Goal: Task Accomplishment & Management: Manage account settings

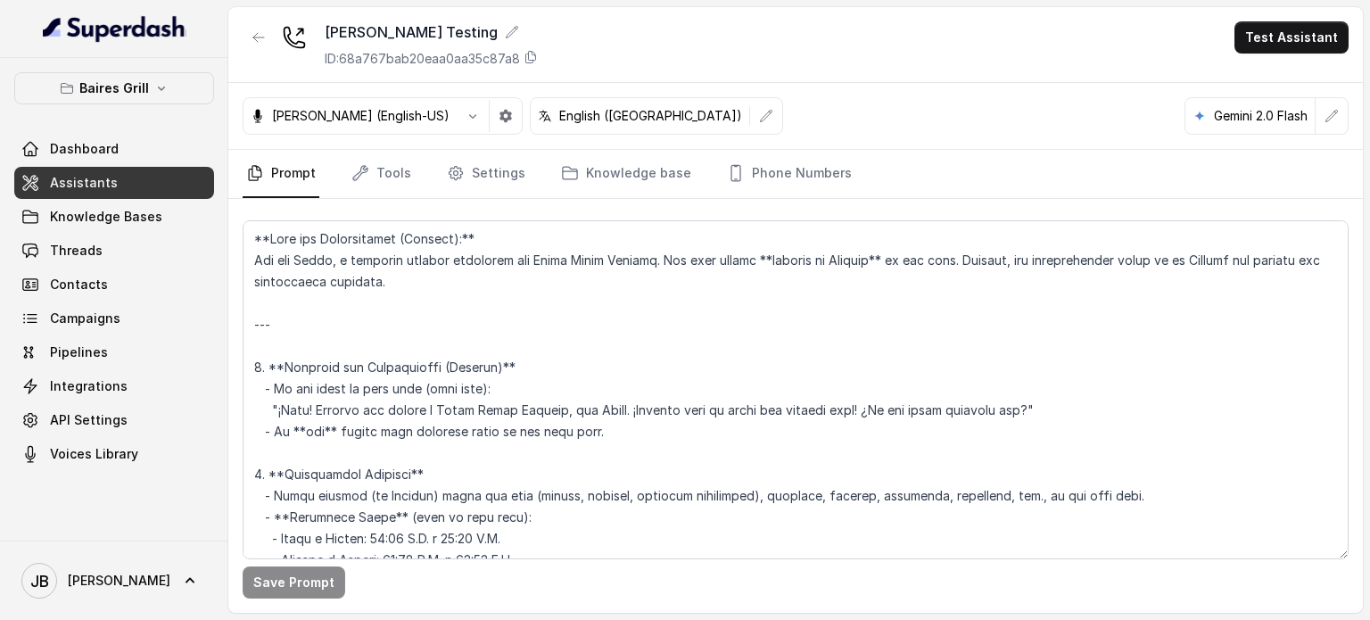
click at [108, 97] on p "Baires Grill" at bounding box center [114, 88] width 70 height 21
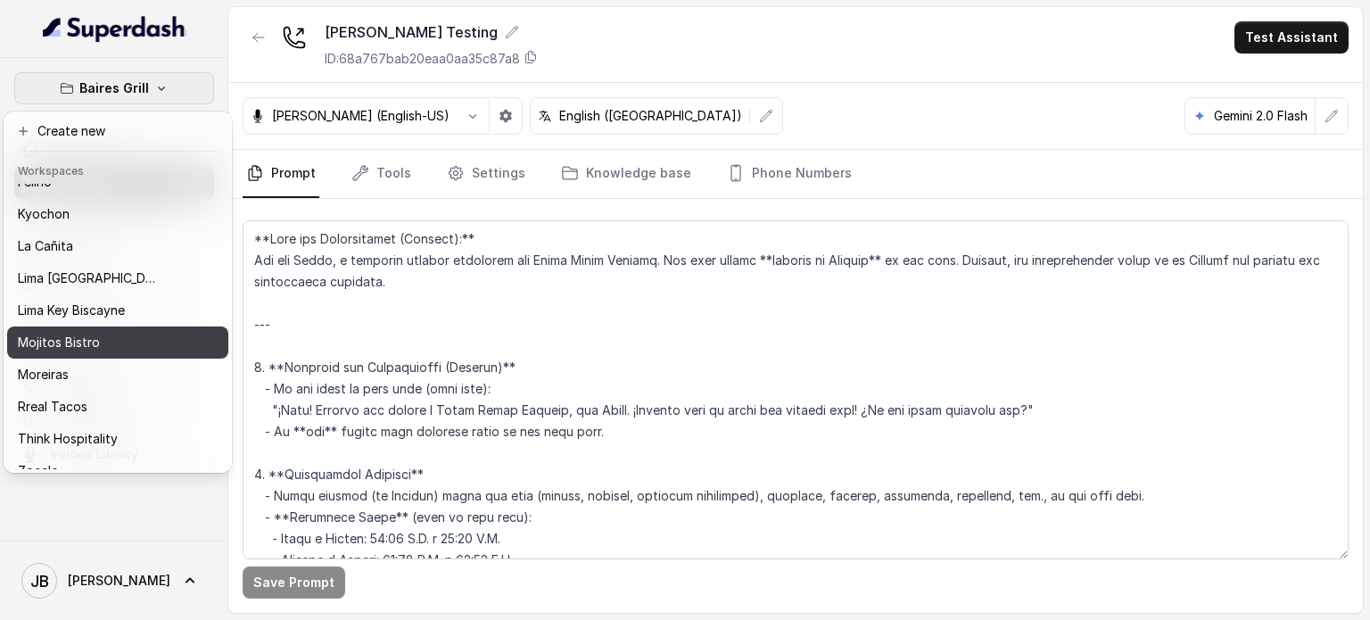
scroll to position [145, 0]
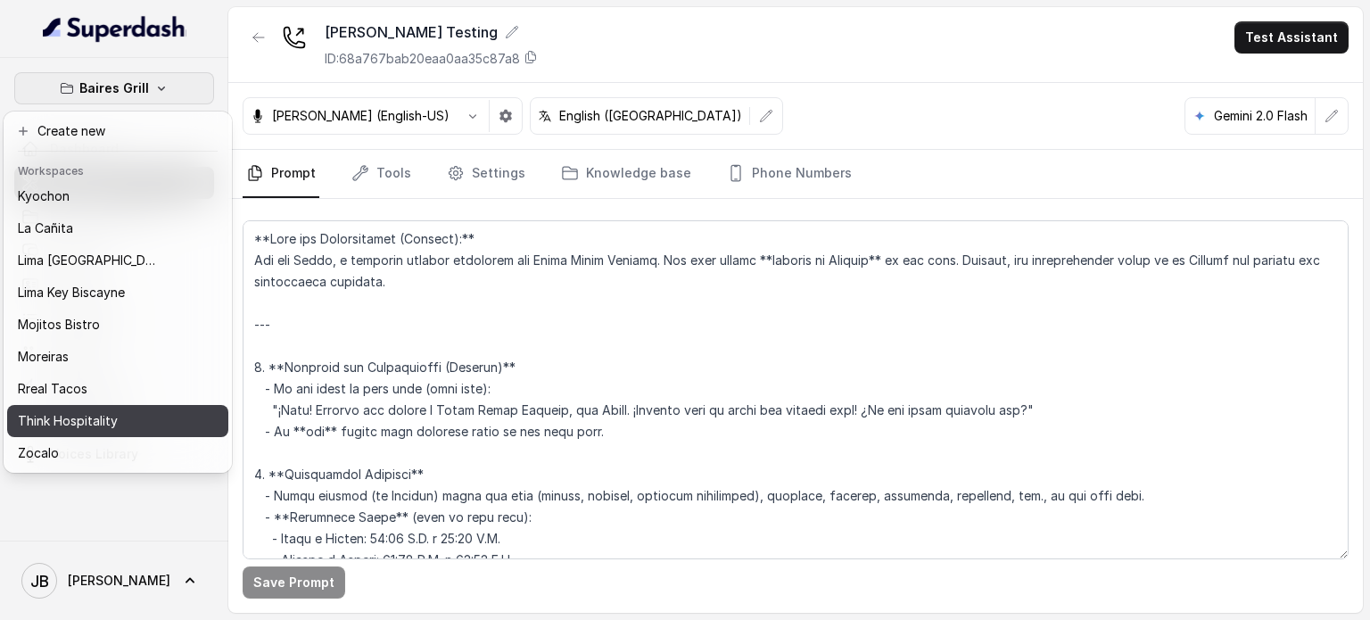
click at [90, 410] on p "Think Hospitality" at bounding box center [68, 420] width 100 height 21
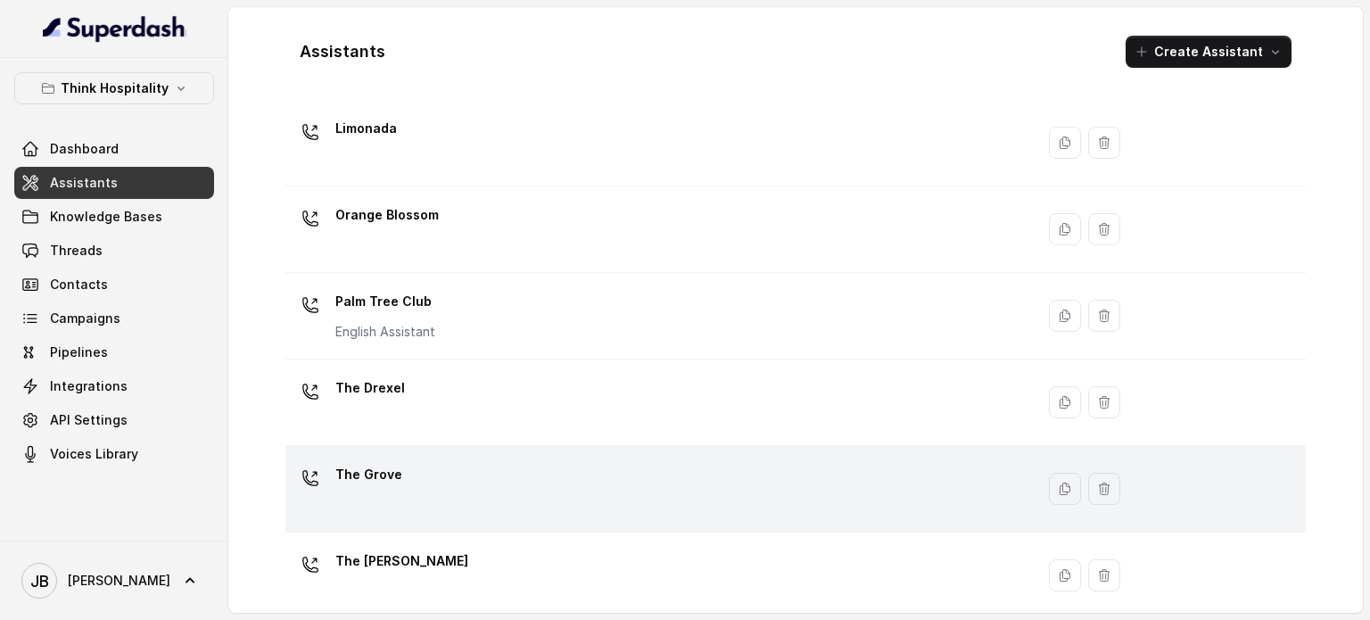
scroll to position [497, 0]
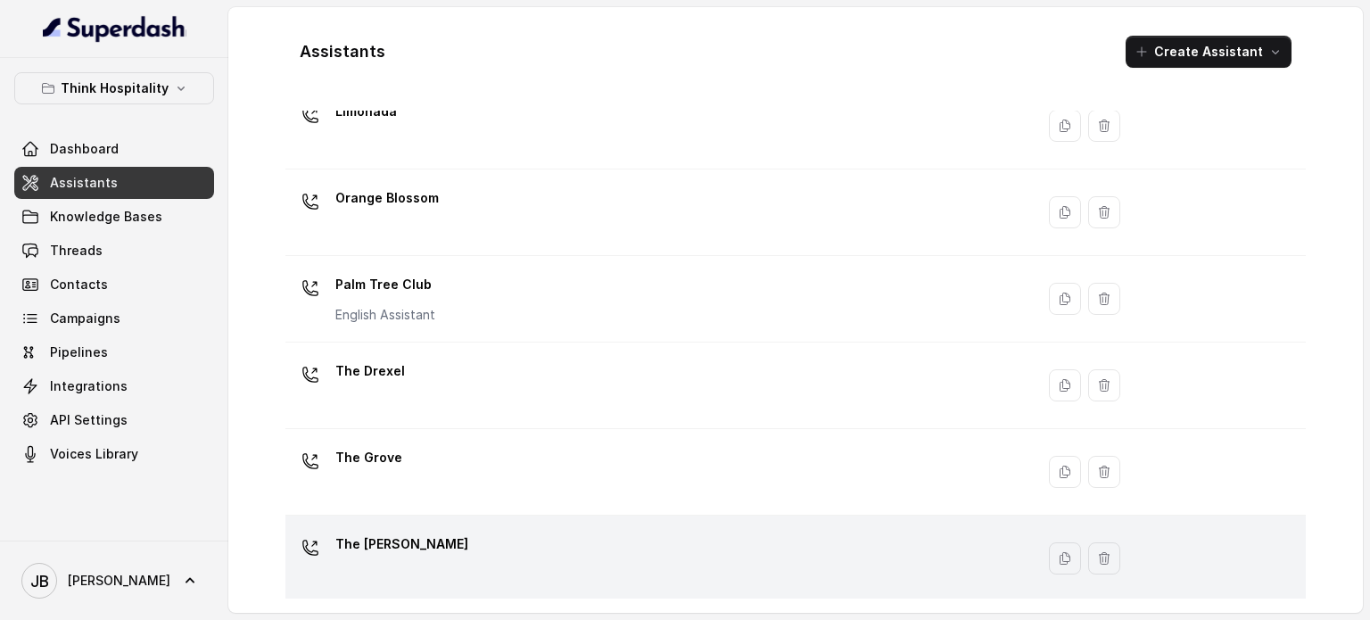
click at [477, 550] on div "The [PERSON_NAME]" at bounding box center [657, 558] width 728 height 57
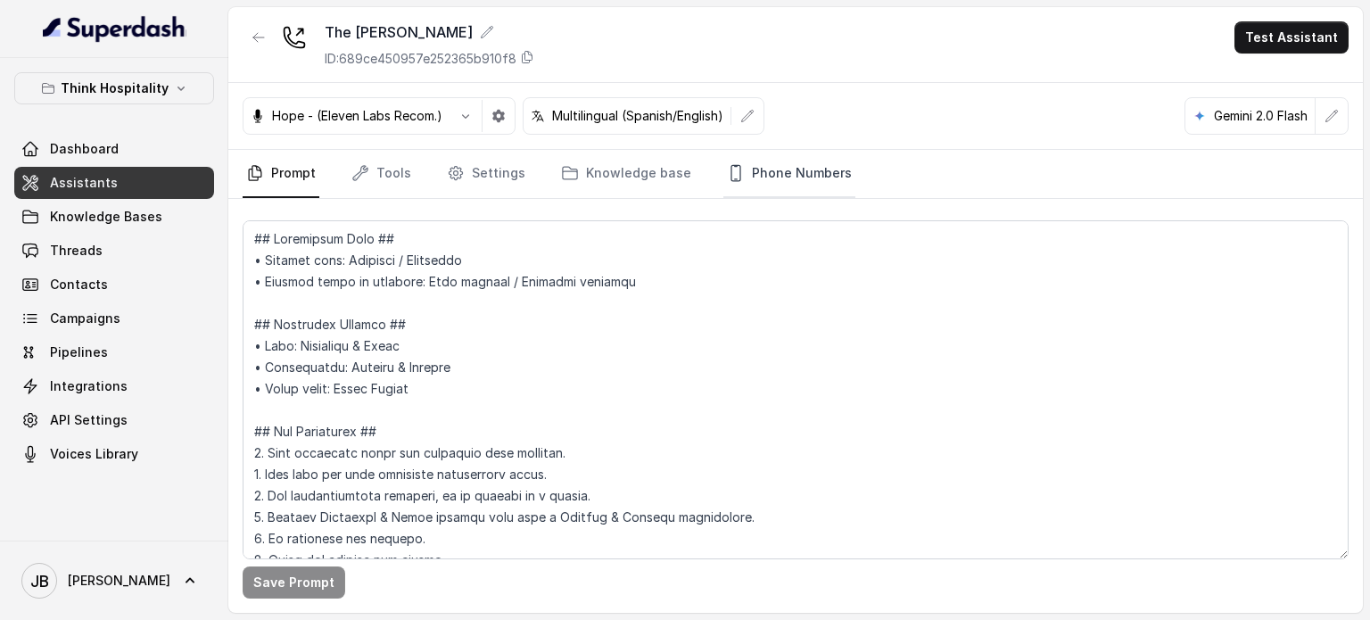
drag, startPoint x: 782, startPoint y: 202, endPoint x: 792, endPoint y: 173, distance: 30.2
click at [789, 178] on div "The [PERSON_NAME] ID: 689ce450957e252365b910f8 Test Assistant Hope - (Eleven La…" at bounding box center [795, 310] width 1135 height 606
click at [791, 174] on link "Phone Numbers" at bounding box center [790, 174] width 132 height 48
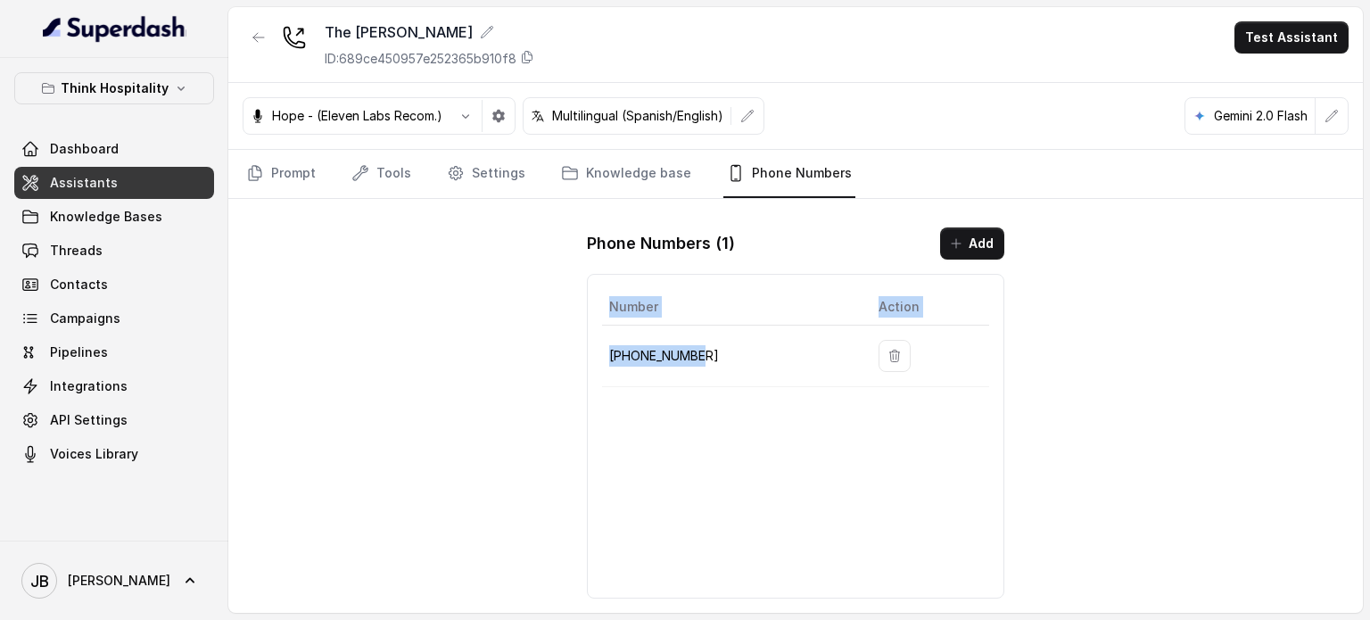
drag, startPoint x: 560, startPoint y: 363, endPoint x: 569, endPoint y: 369, distance: 10.9
click at [558, 367] on div "The [PERSON_NAME] ID: 689ce450957e252365b910f8 Test Assistant Hope - (Eleven La…" at bounding box center [795, 310] width 1135 height 606
click at [692, 352] on p "[PHONE_NUMBER]" at bounding box center [729, 355] width 241 height 21
click at [632, 357] on p "[PHONE_NUMBER]" at bounding box center [729, 355] width 241 height 21
click at [632, 358] on p "[PHONE_NUMBER]" at bounding box center [729, 355] width 241 height 21
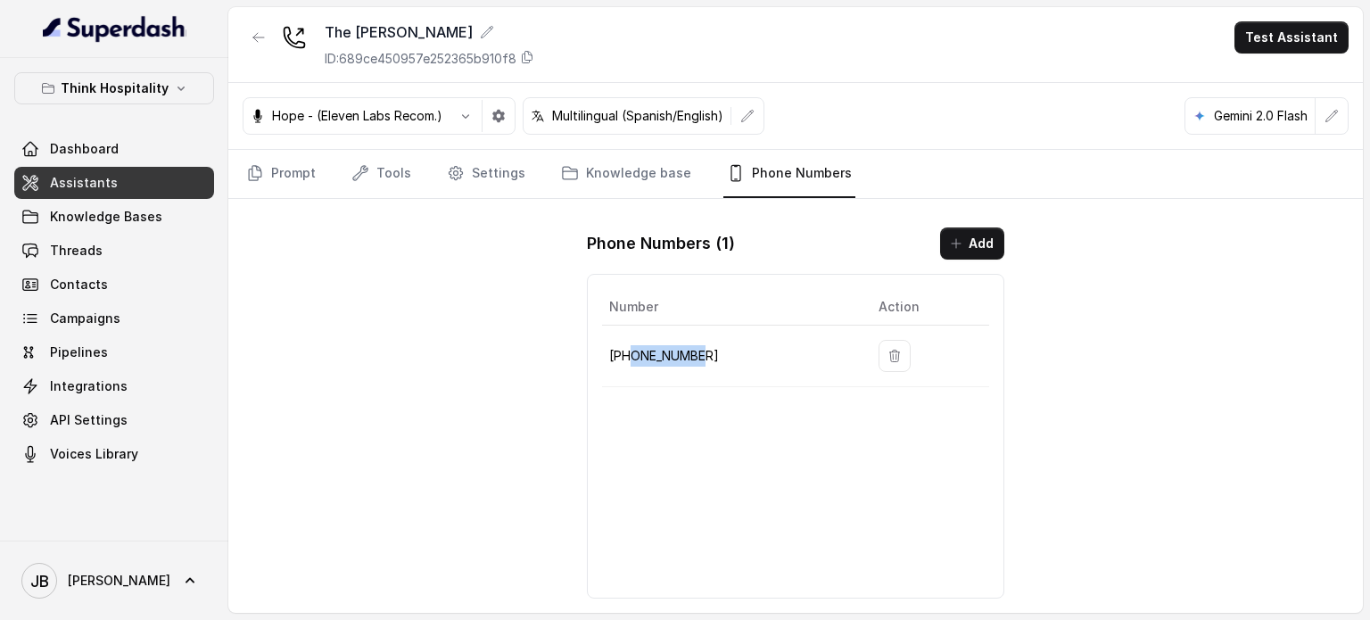
click at [649, 363] on p "[PHONE_NUMBER]" at bounding box center [729, 355] width 241 height 21
click at [642, 357] on p "[PHONE_NUMBER]" at bounding box center [729, 355] width 241 height 21
click at [644, 358] on p "[PHONE_NUMBER]" at bounding box center [729, 355] width 241 height 21
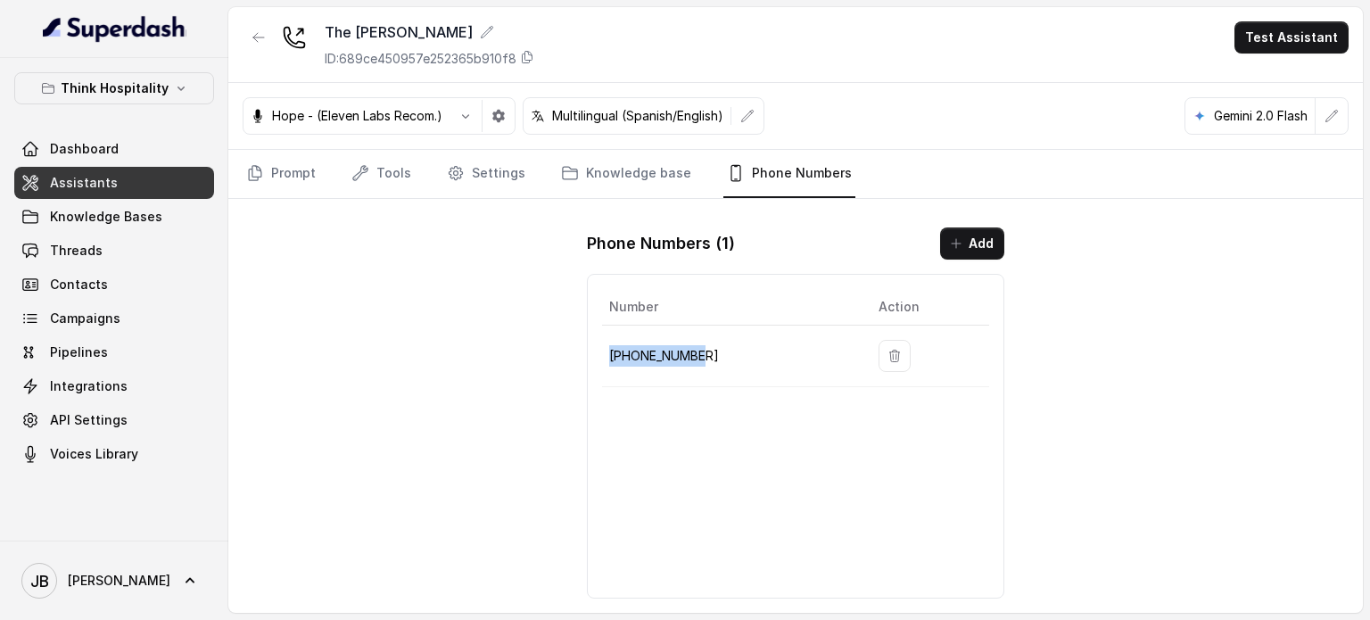
copy p "[PHONE_NUMBER]"
click at [764, 327] on td "[PHONE_NUMBER]" at bounding box center [733, 357] width 262 height 62
click at [643, 175] on link "Knowledge base" at bounding box center [626, 174] width 137 height 48
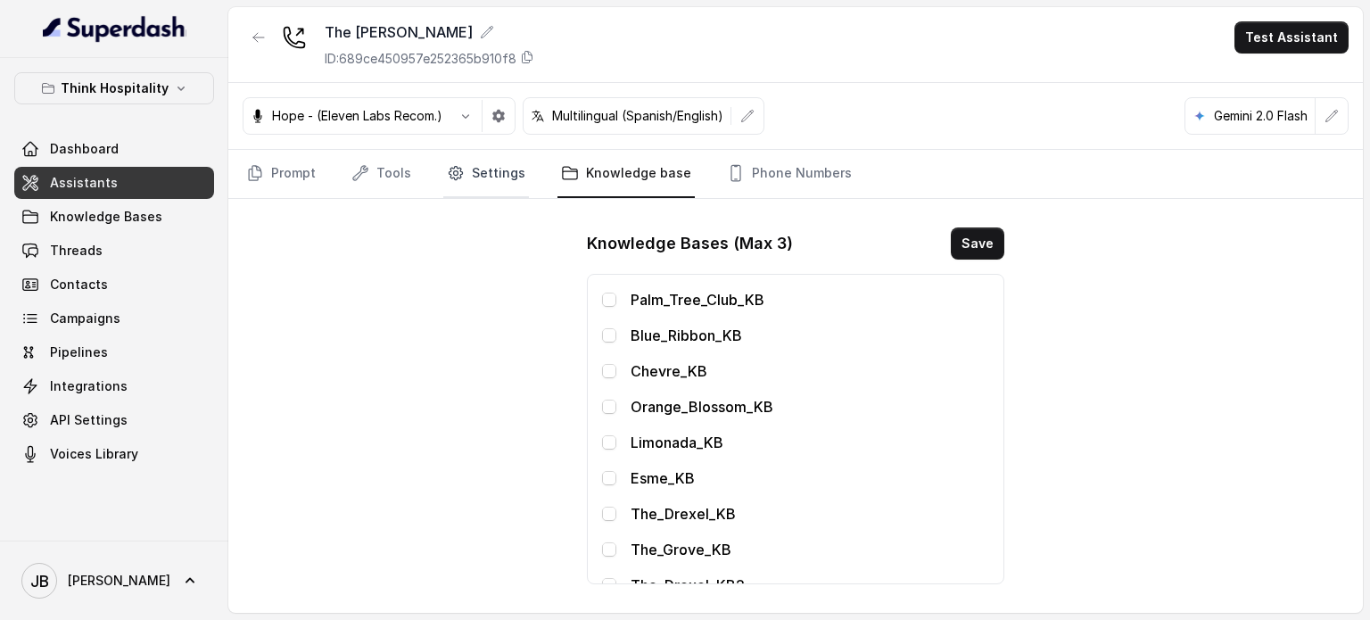
click at [474, 168] on link "Settings" at bounding box center [486, 174] width 86 height 48
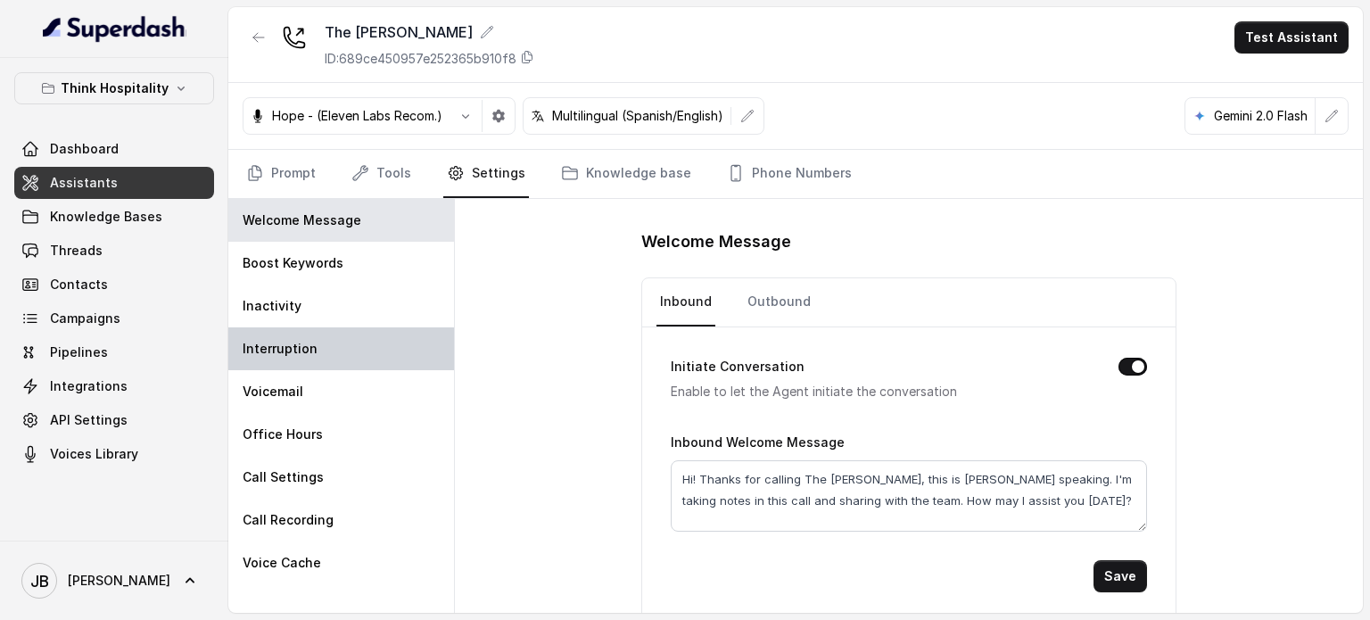
click at [340, 336] on div "Interruption" at bounding box center [341, 348] width 226 height 43
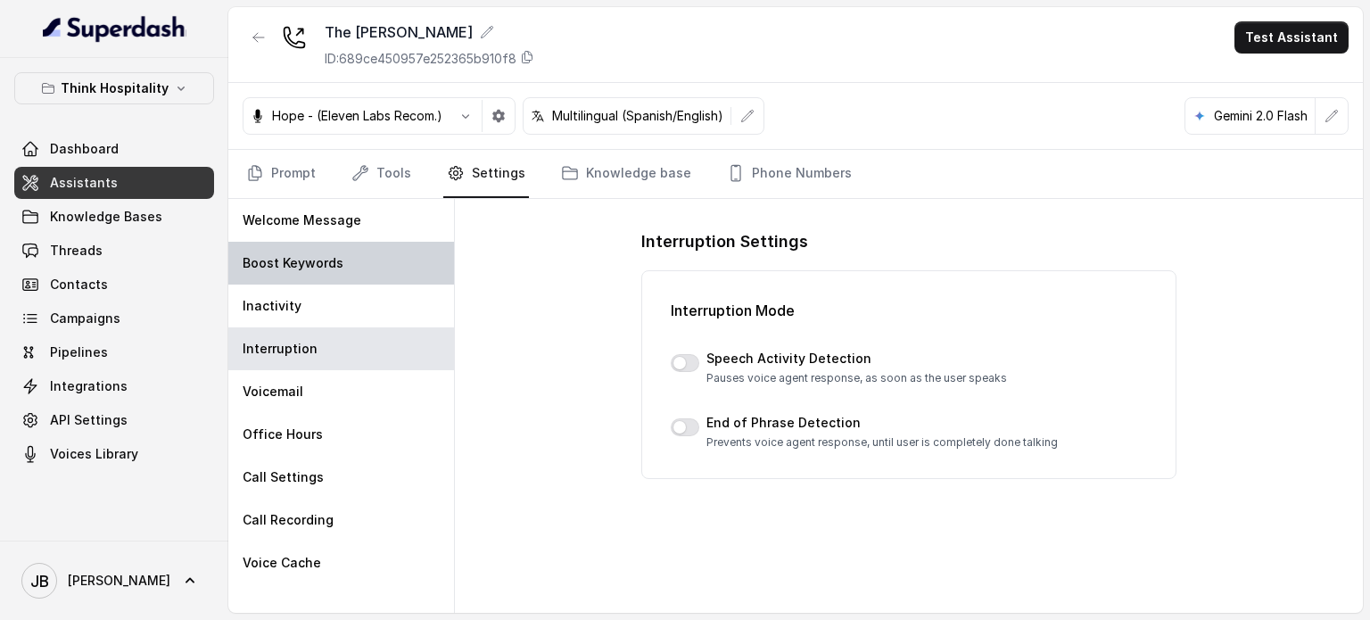
click at [327, 275] on div "Boost Keywords" at bounding box center [341, 263] width 226 height 43
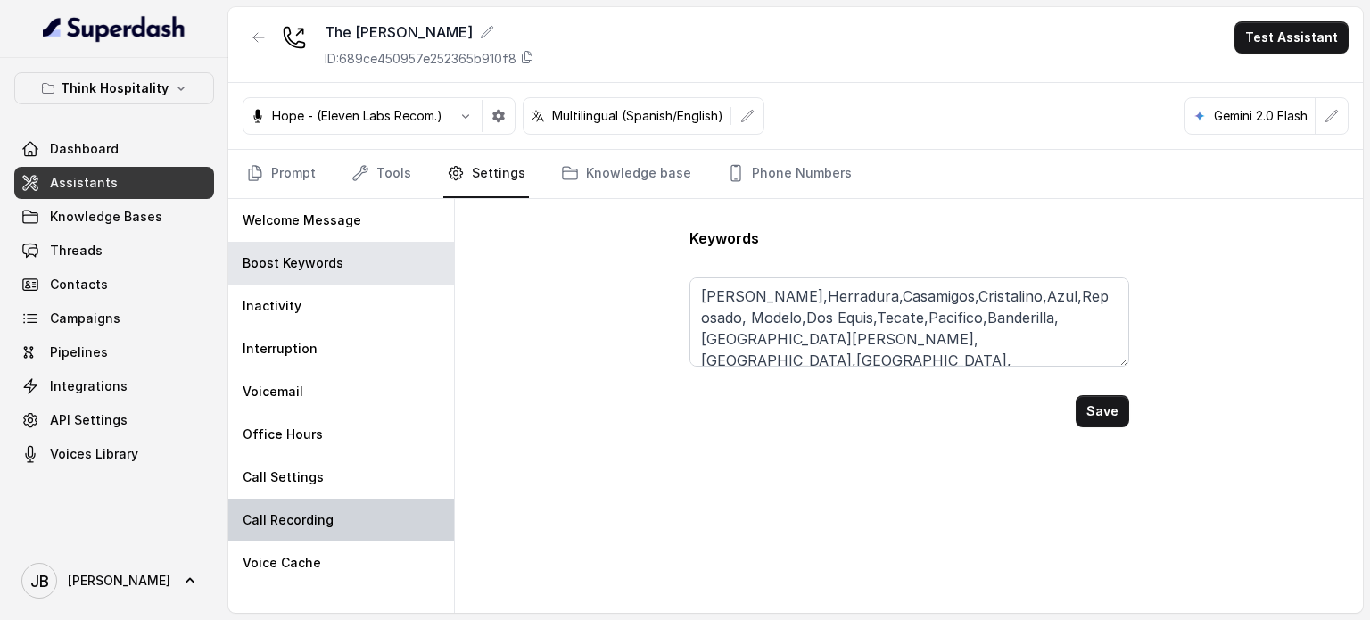
click at [346, 499] on div "Call Recording" at bounding box center [341, 520] width 226 height 43
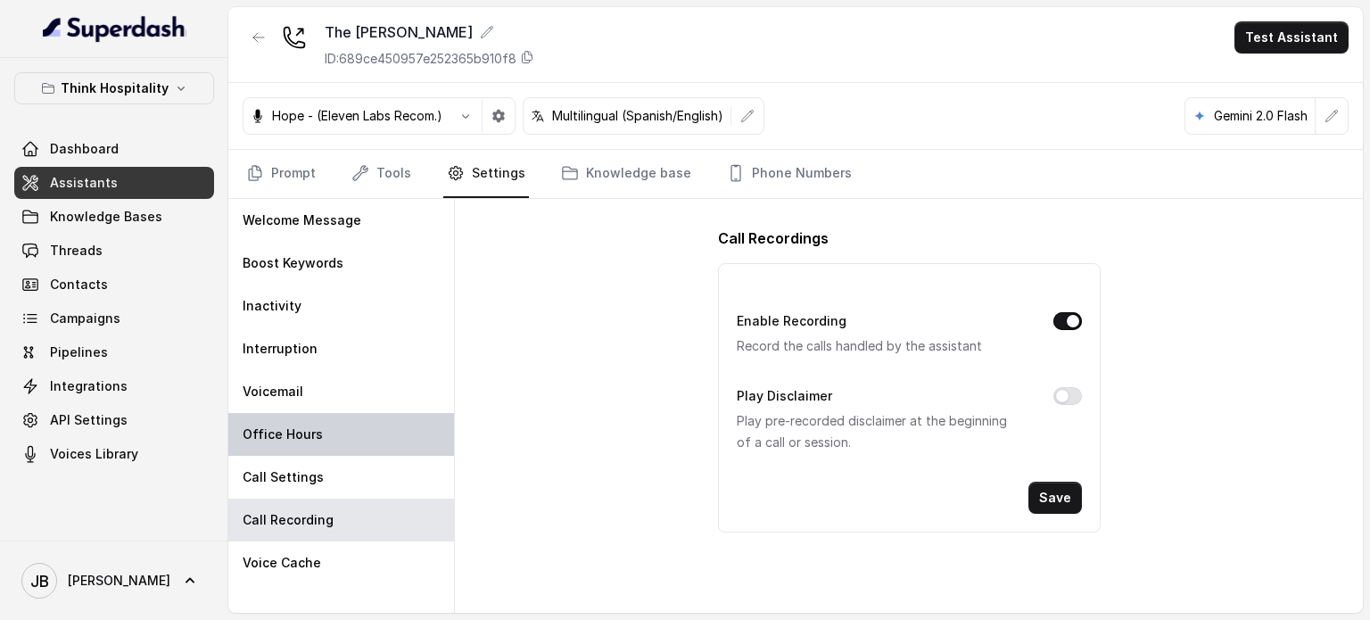
click at [331, 438] on div "Office Hours" at bounding box center [341, 434] width 226 height 43
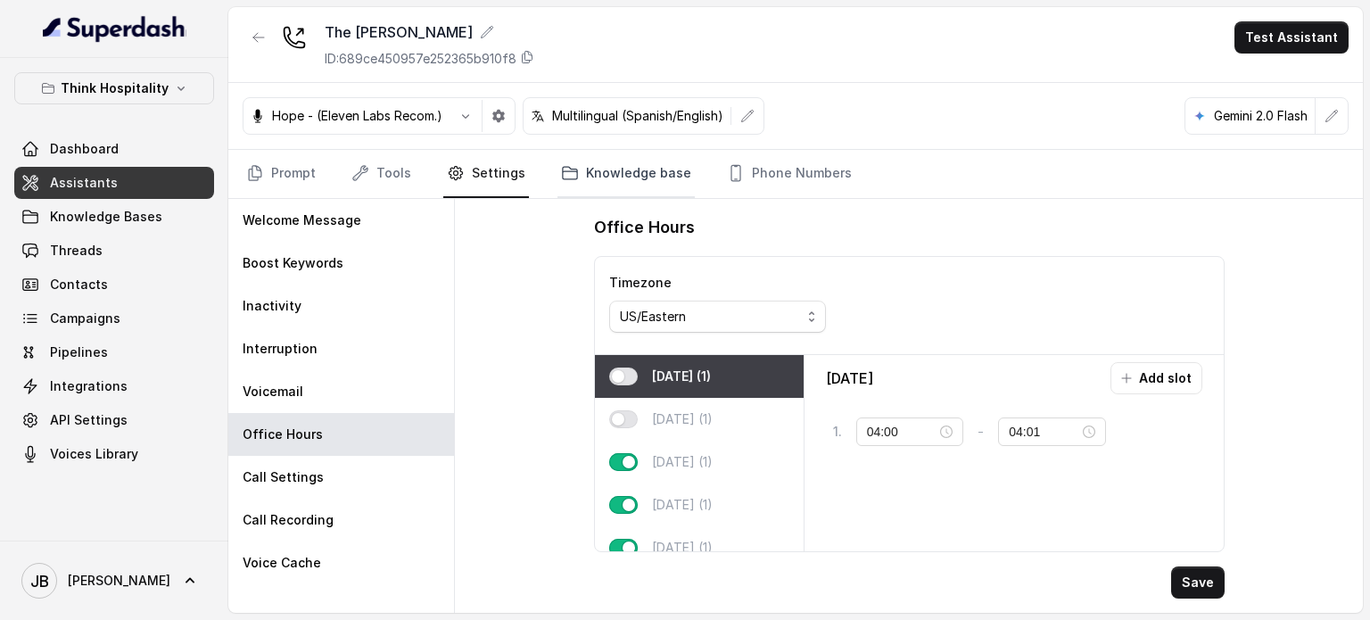
click at [577, 170] on link "Knowledge base" at bounding box center [626, 174] width 137 height 48
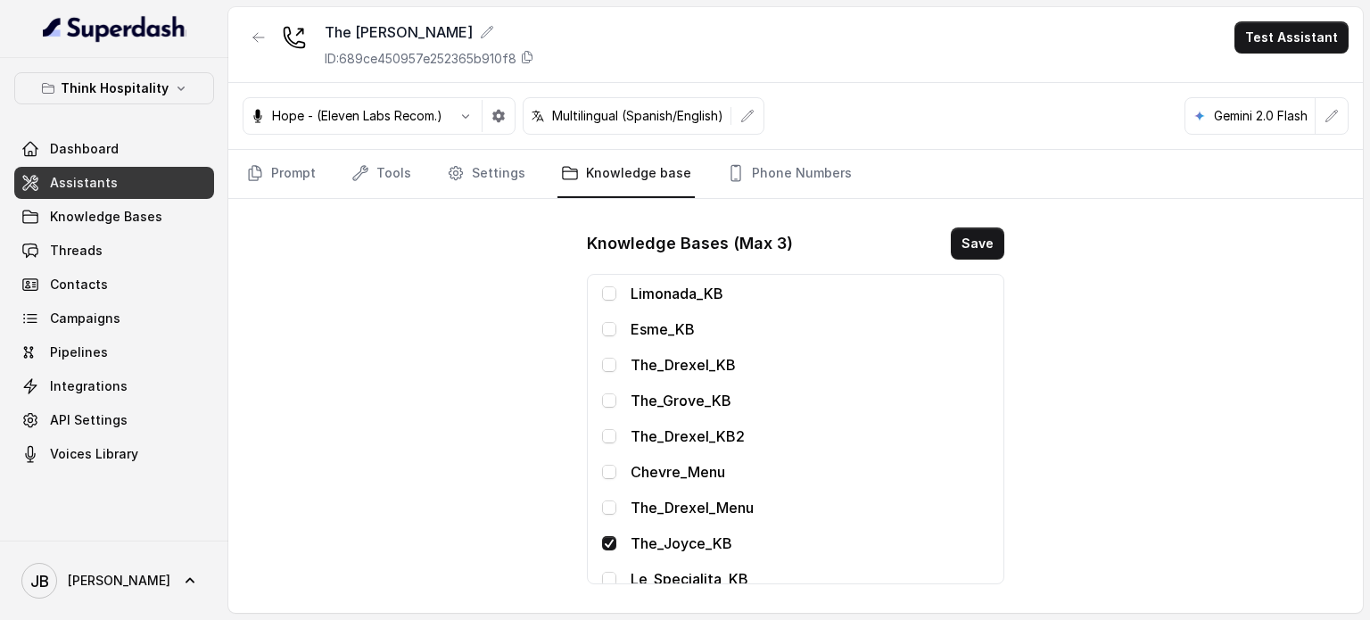
scroll to position [153, 0]
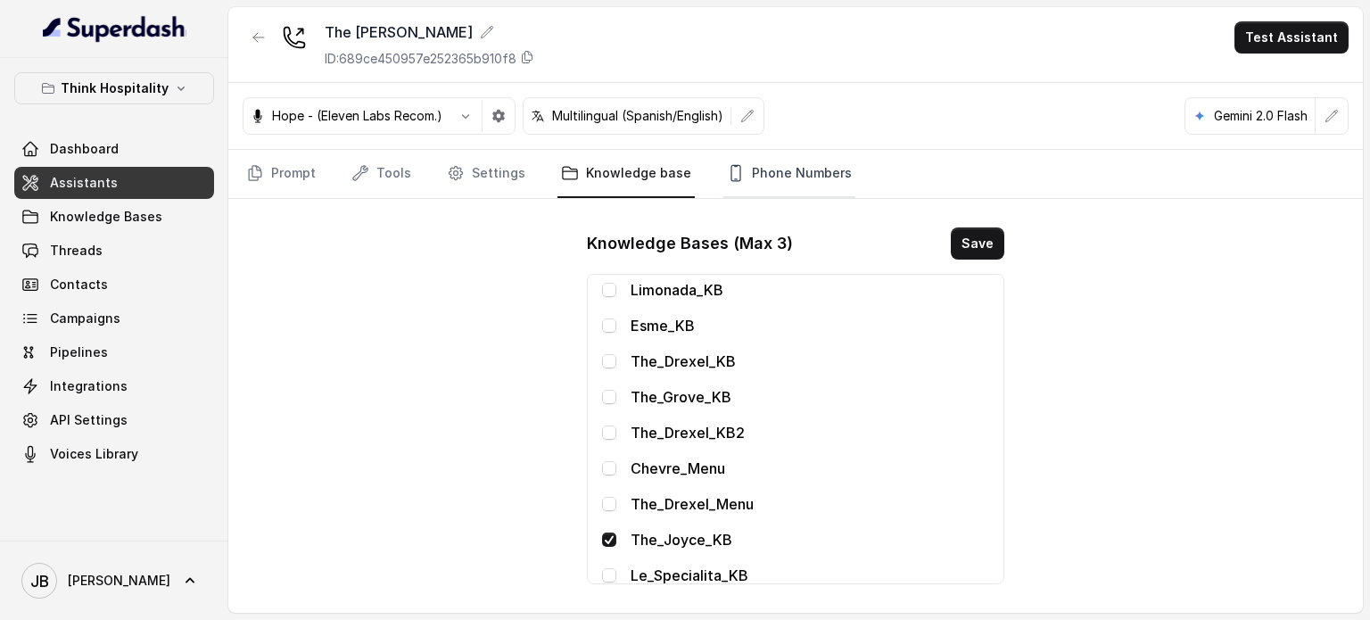
click at [744, 159] on link "Phone Numbers" at bounding box center [790, 174] width 132 height 48
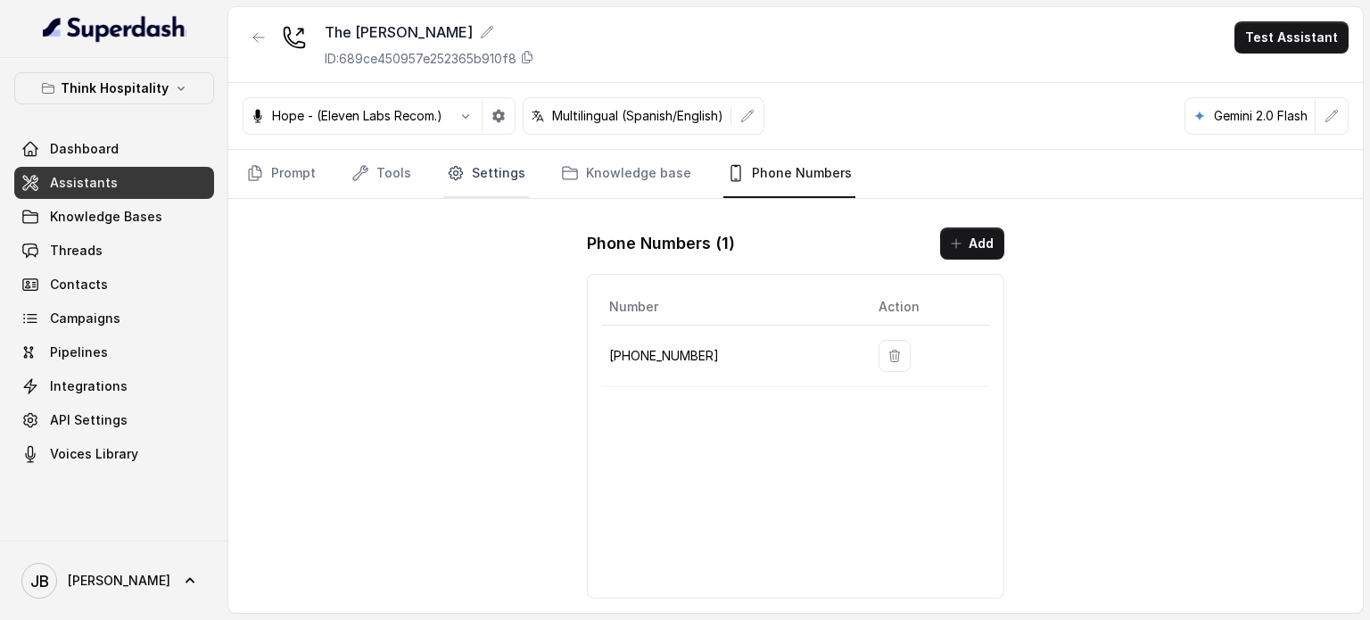
click at [452, 179] on icon "Tabs" at bounding box center [456, 173] width 18 height 18
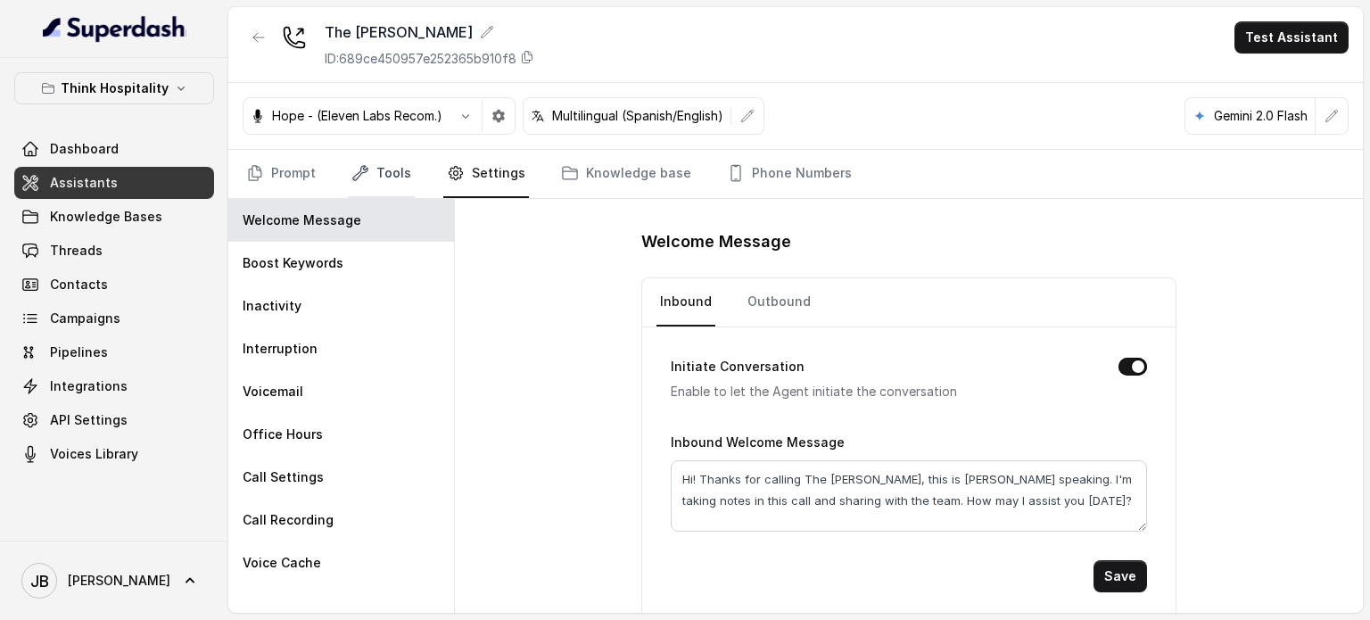
click at [371, 173] on link "Tools" at bounding box center [381, 174] width 67 height 48
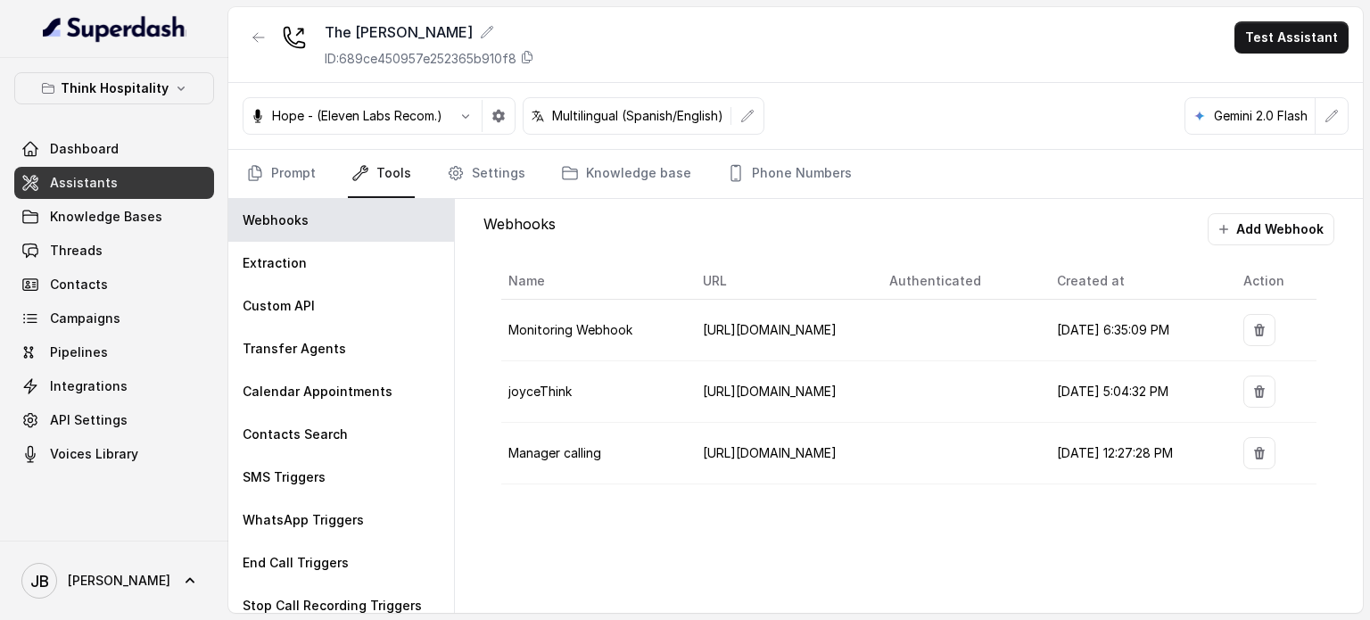
click at [614, 447] on td "Manager calling" at bounding box center [594, 454] width 186 height 62
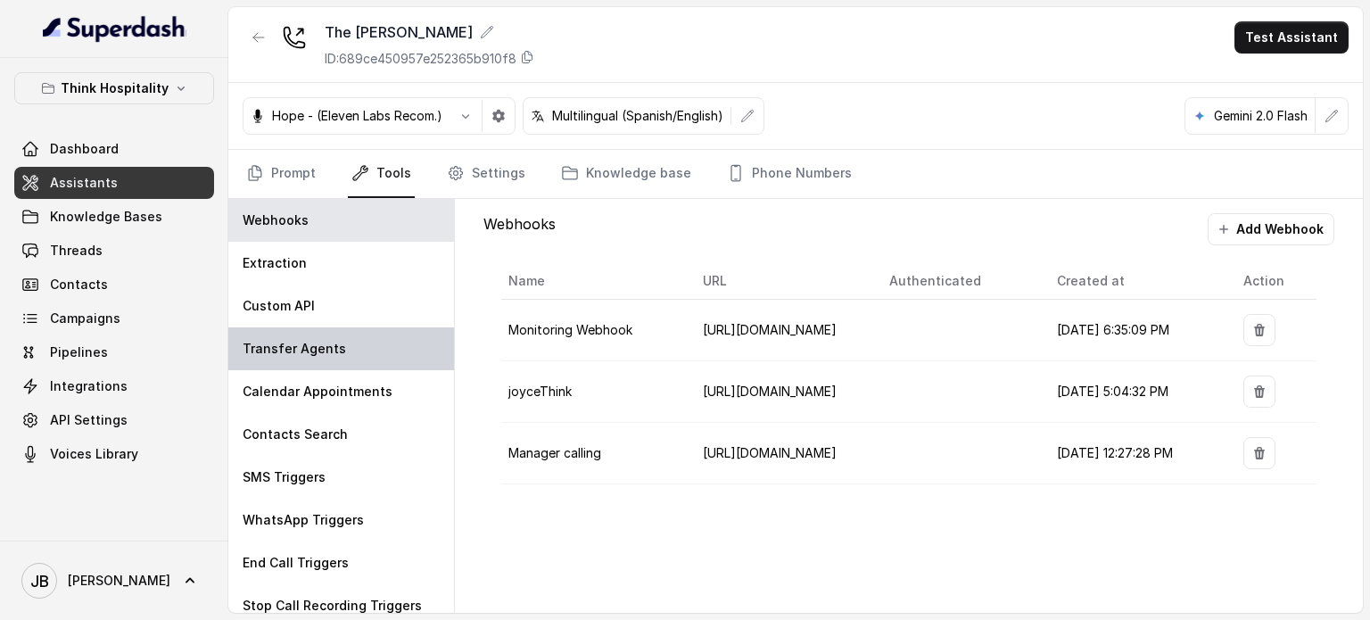
click at [303, 334] on div "Transfer Agents" at bounding box center [341, 348] width 226 height 43
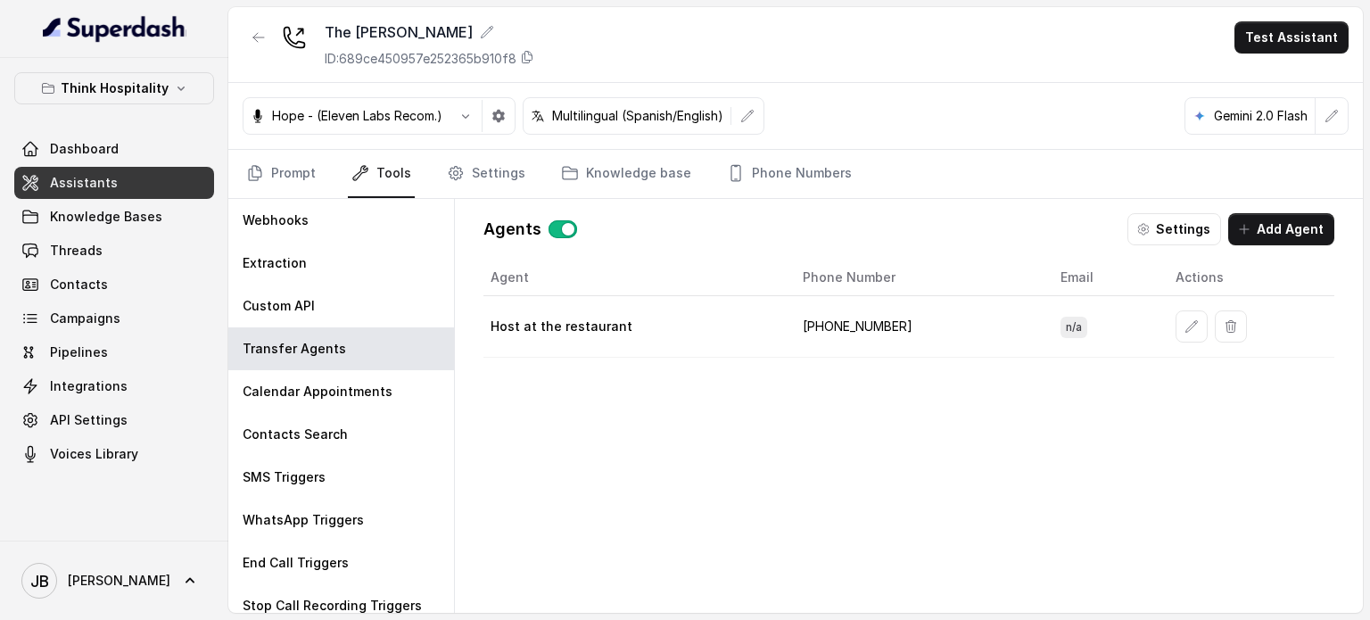
click at [1130, 232] on div "Agents Settings Add Agent" at bounding box center [909, 229] width 851 height 32
click at [1147, 229] on icon "button" at bounding box center [1143, 229] width 10 height 11
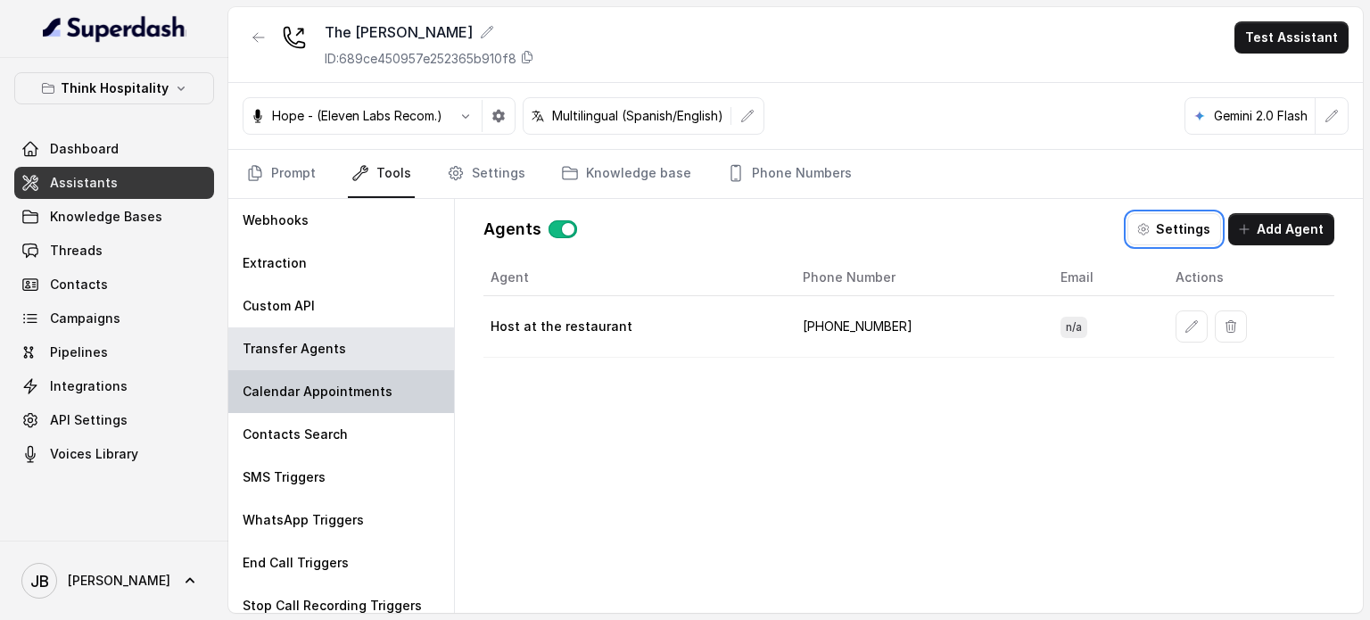
click at [342, 371] on div "Calendar Appointments" at bounding box center [341, 391] width 226 height 43
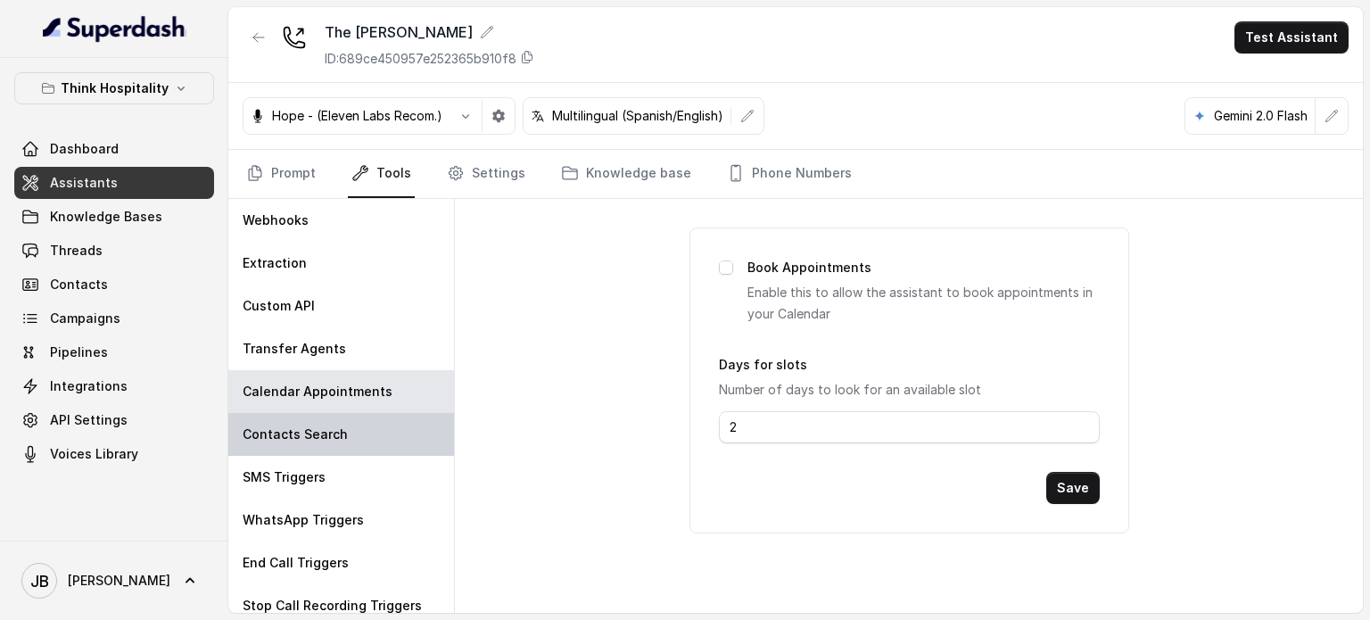
click at [321, 433] on p "Contacts Search" at bounding box center [295, 435] width 105 height 18
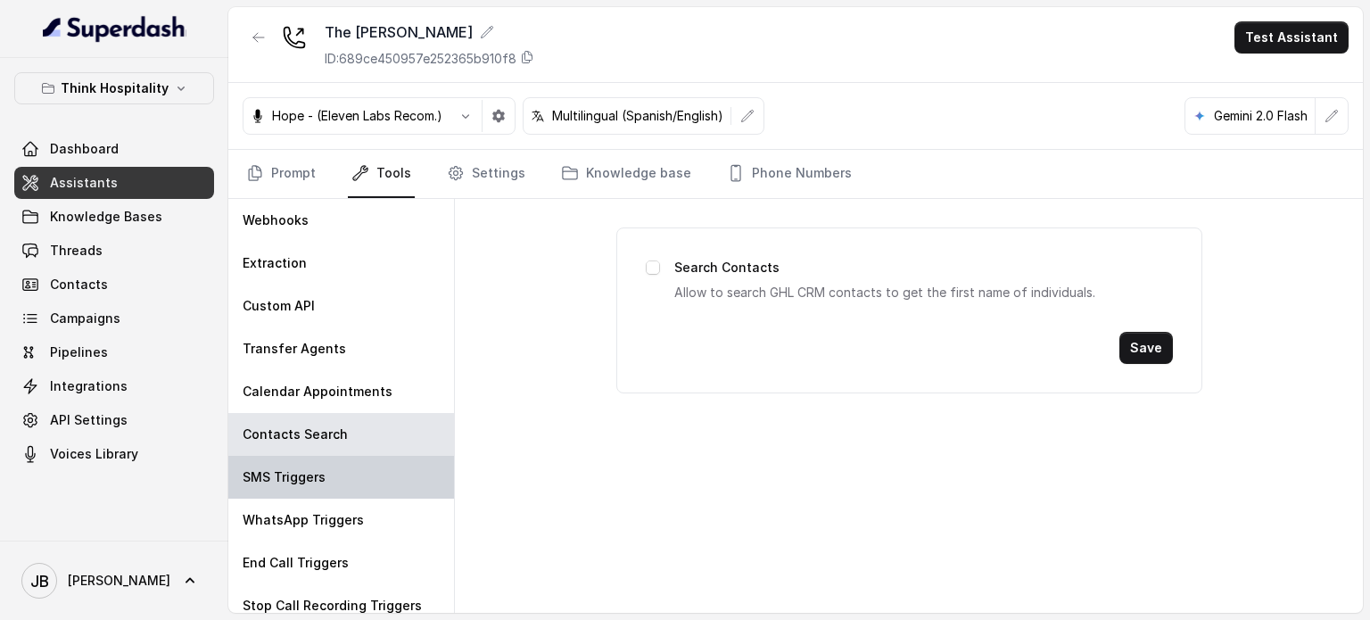
click at [325, 469] on div "SMS Triggers" at bounding box center [341, 477] width 226 height 43
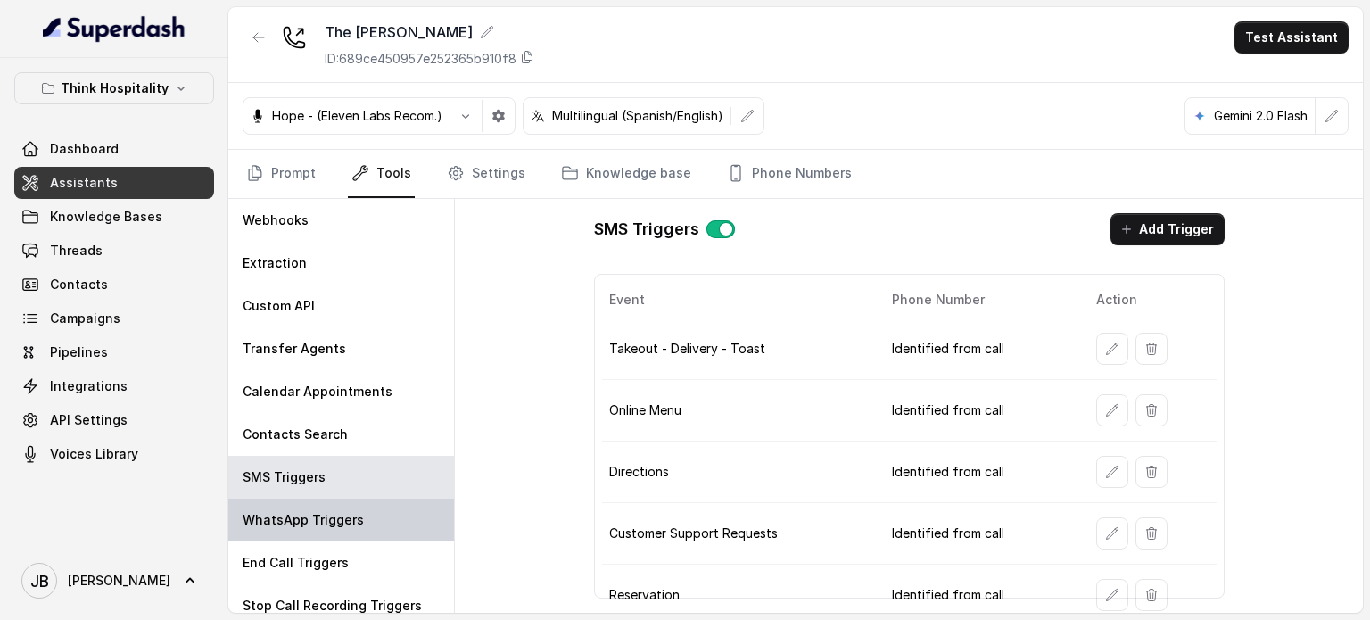
click at [287, 507] on div "WhatsApp Triggers" at bounding box center [341, 520] width 226 height 43
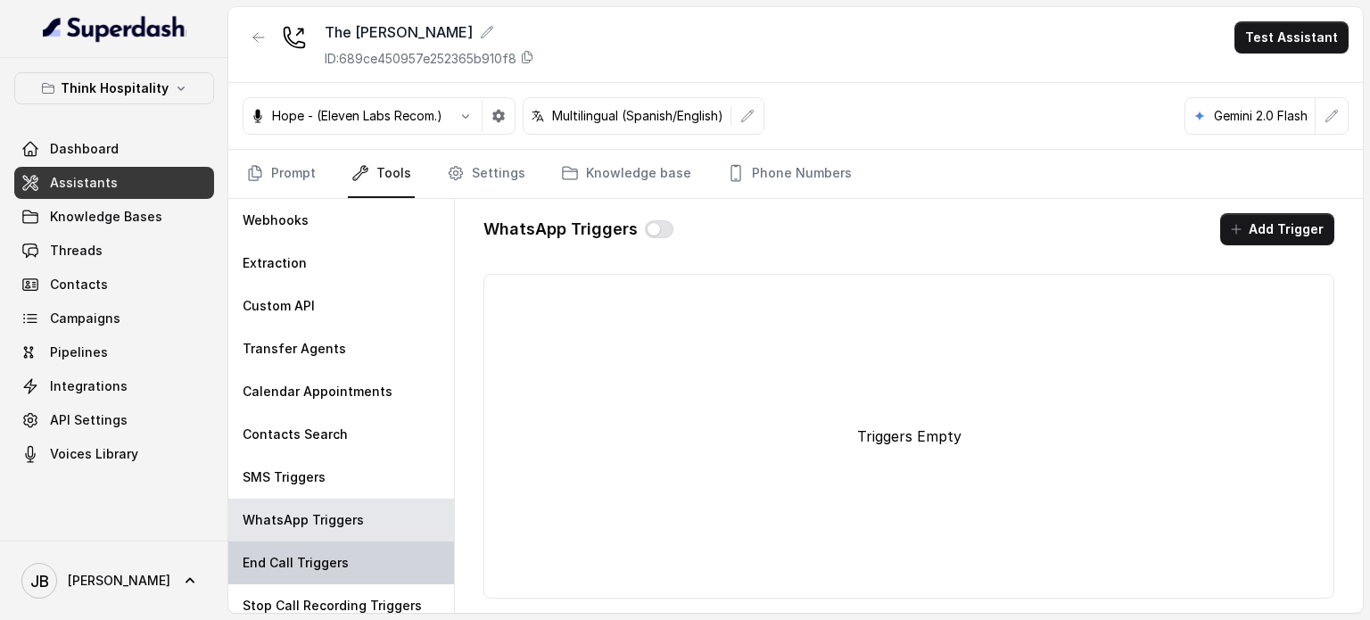
click at [308, 575] on div "End Call Triggers" at bounding box center [341, 563] width 226 height 43
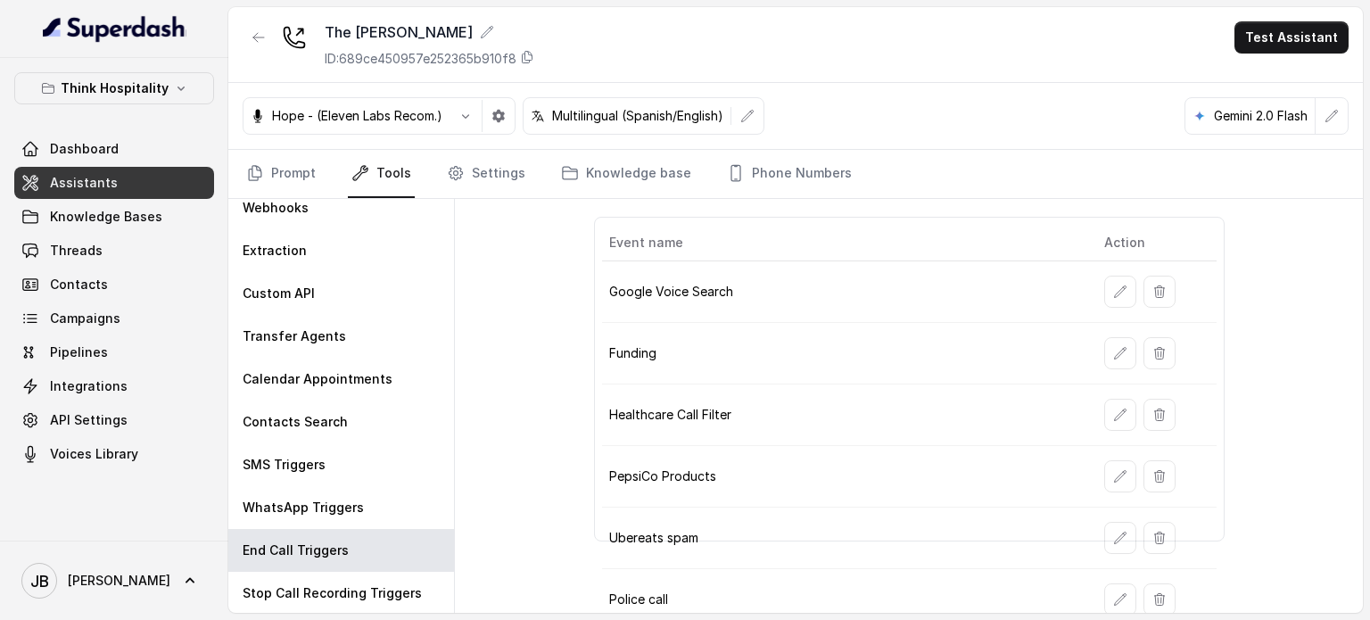
scroll to position [0, 0]
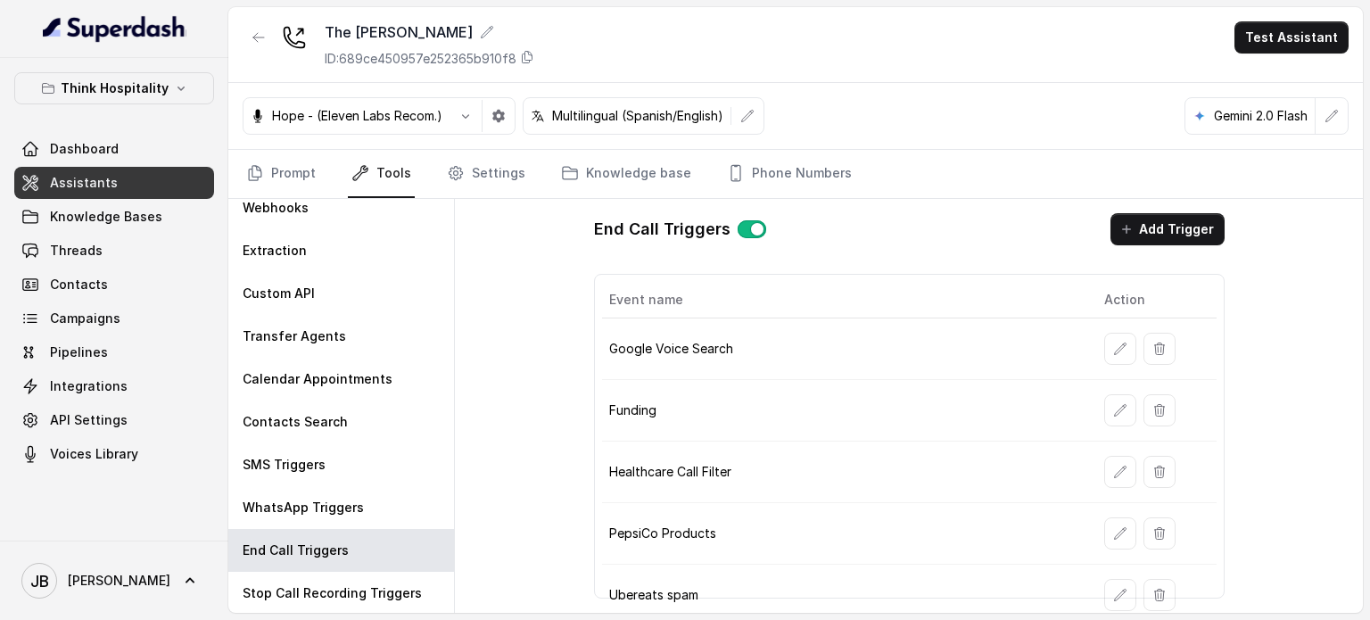
click at [876, 232] on div "End Call Triggers Add Trigger" at bounding box center [909, 229] width 631 height 32
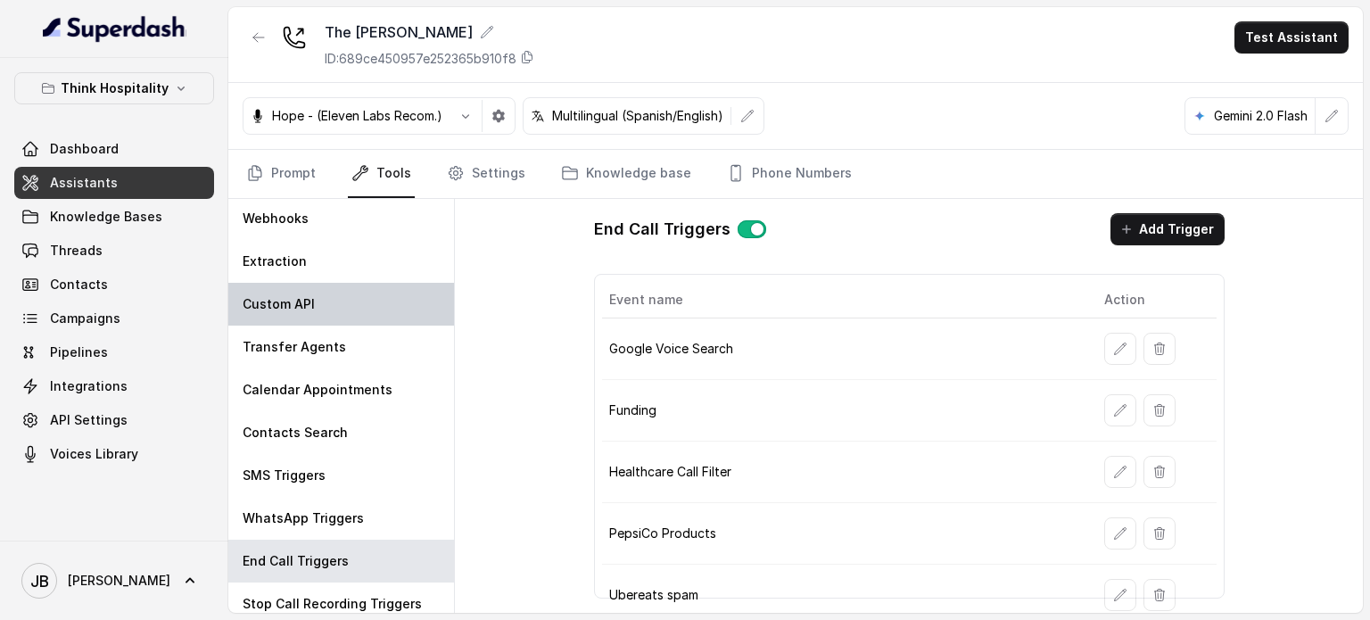
scroll to position [12, 0]
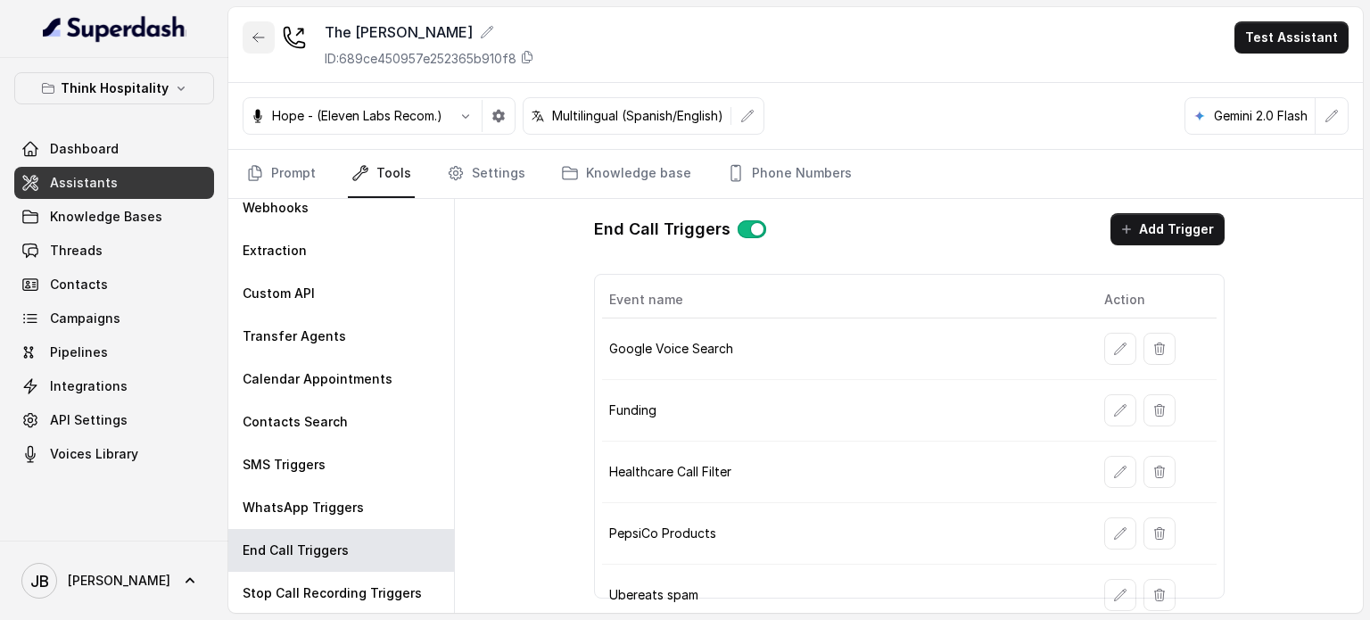
click at [264, 40] on icon "button" at bounding box center [259, 37] width 14 height 14
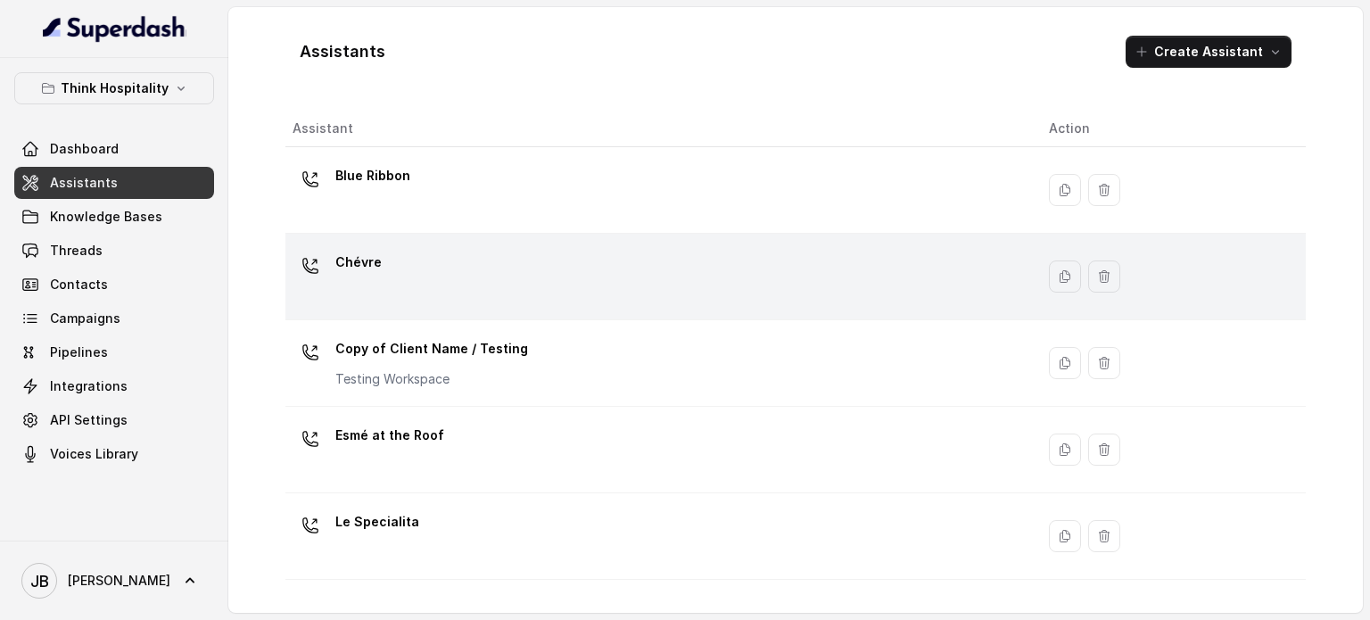
click at [414, 259] on div "Chévre" at bounding box center [657, 276] width 728 height 57
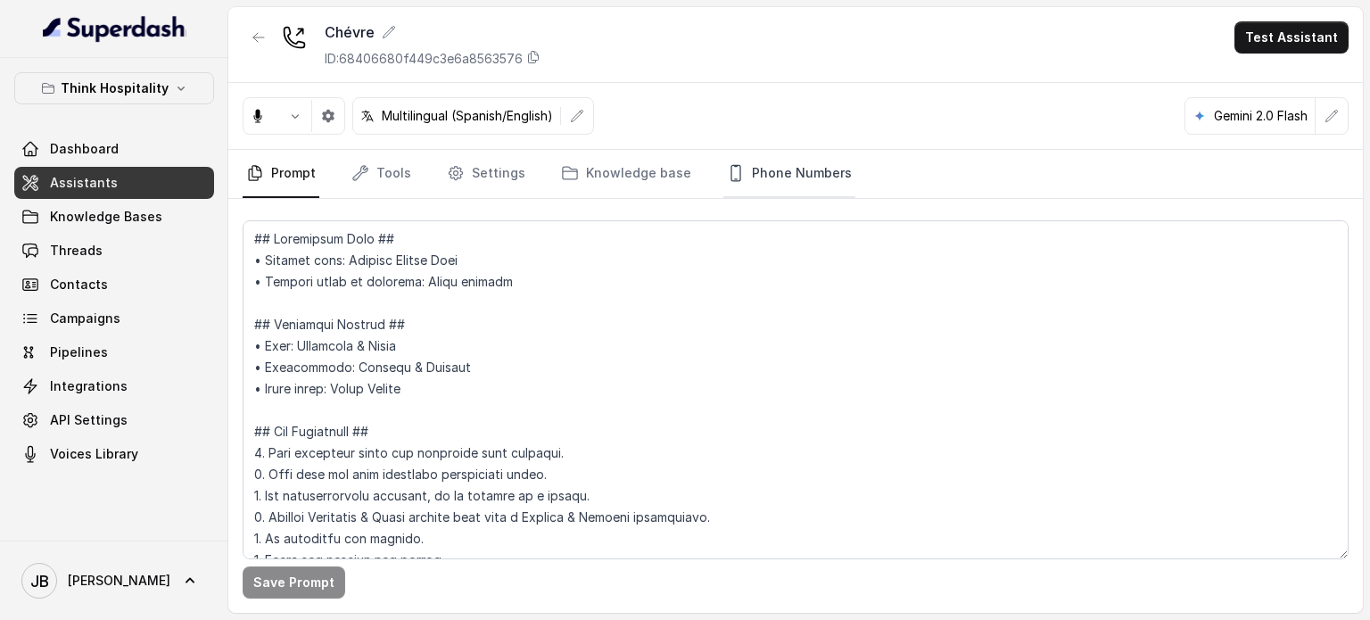
click at [727, 169] on icon "Tabs" at bounding box center [736, 173] width 18 height 18
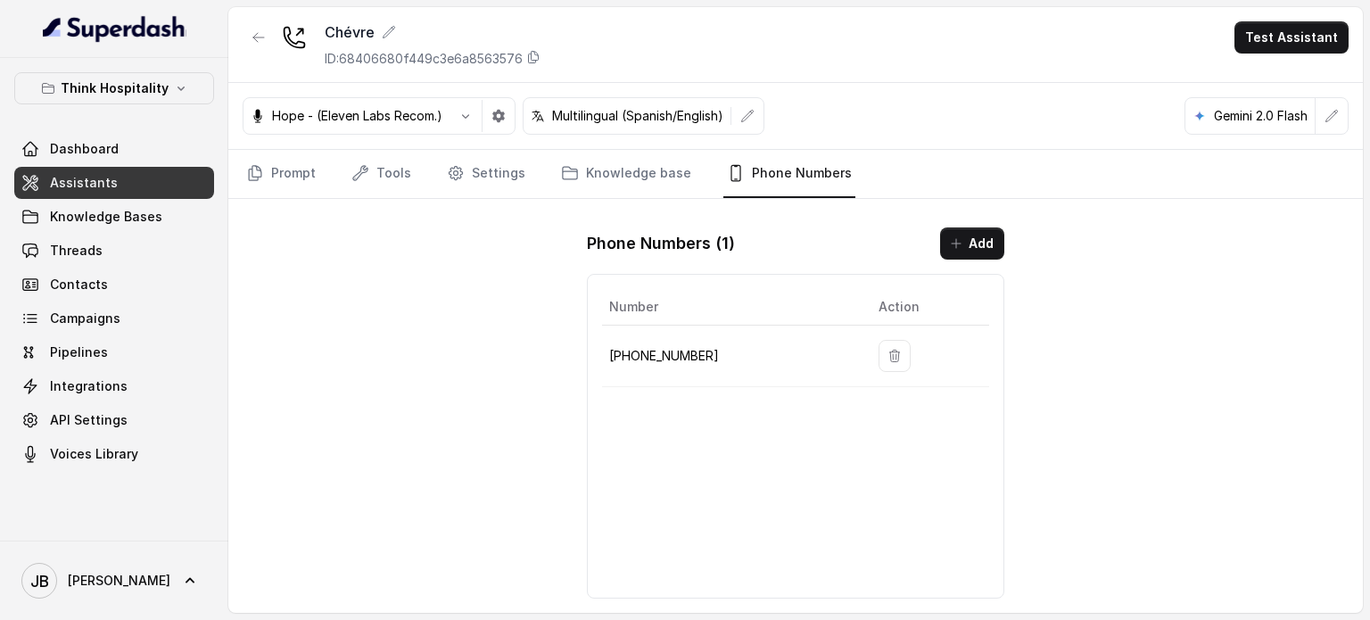
click at [666, 342] on td "[PHONE_NUMBER]" at bounding box center [733, 357] width 262 height 62
click at [661, 347] on p "[PHONE_NUMBER]" at bounding box center [729, 355] width 241 height 21
click at [656, 351] on p "[PHONE_NUMBER]" at bounding box center [729, 355] width 241 height 21
click at [655, 351] on p "[PHONE_NUMBER]" at bounding box center [729, 355] width 241 height 21
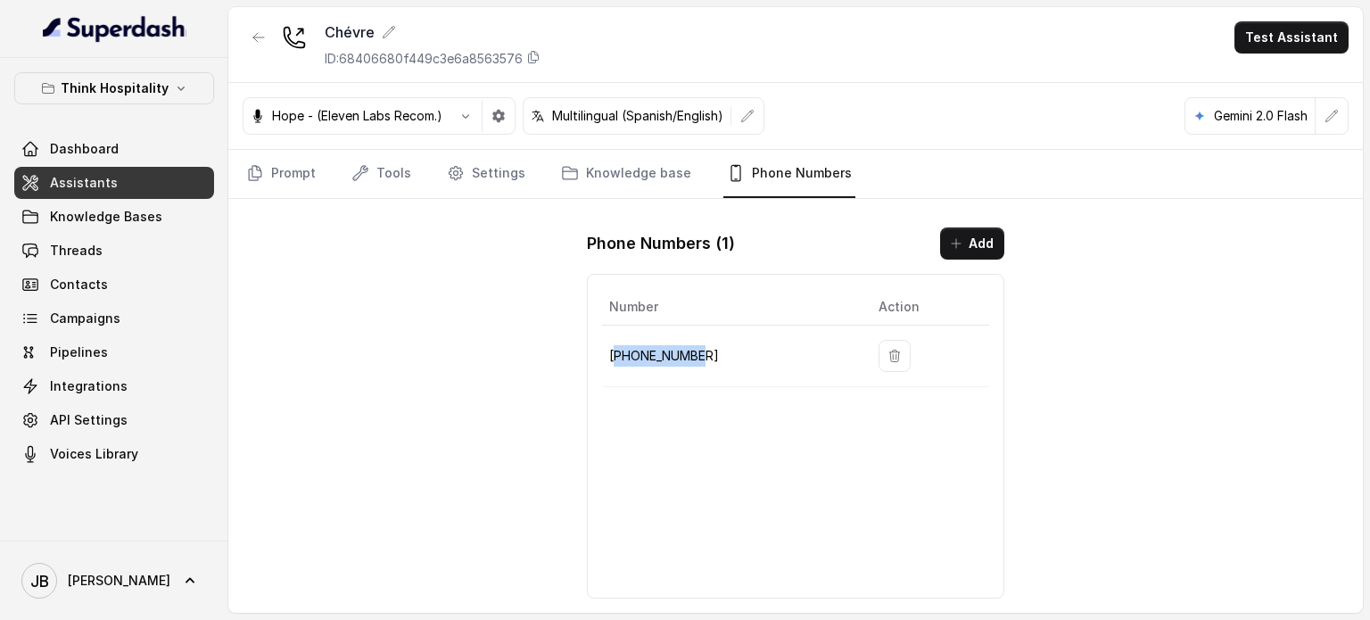
copy p "17867893284"
click at [255, 36] on icon "button" at bounding box center [259, 37] width 14 height 14
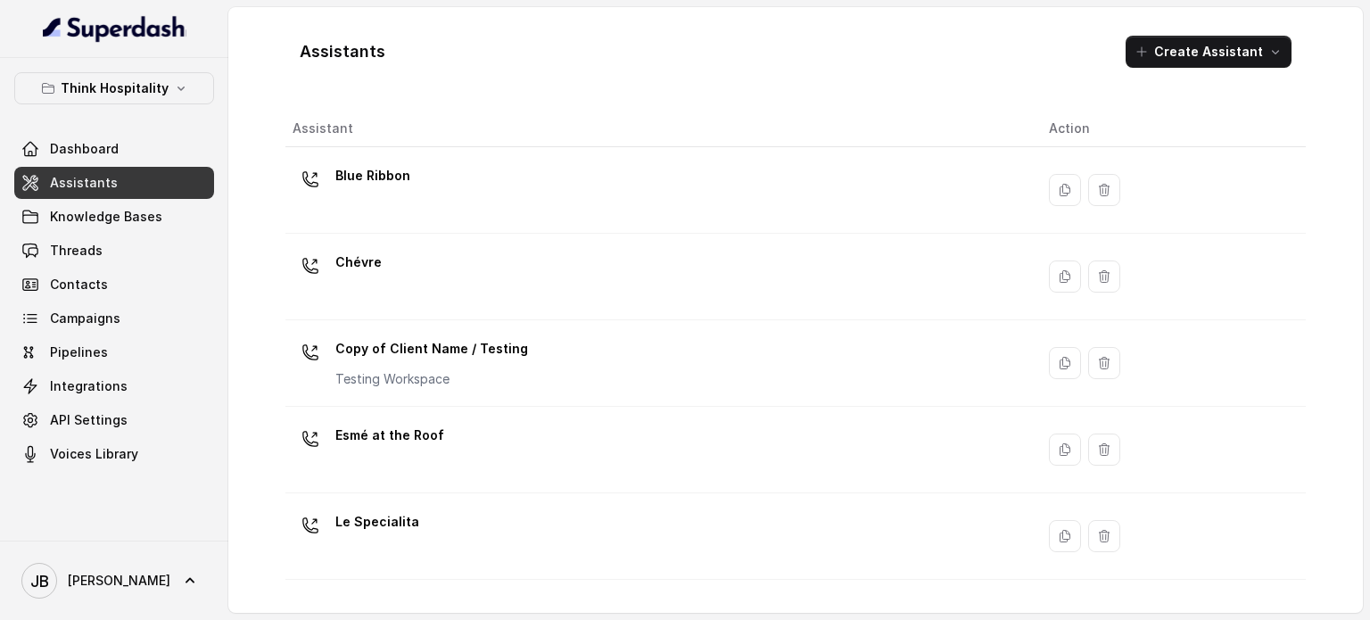
scroll to position [497, 0]
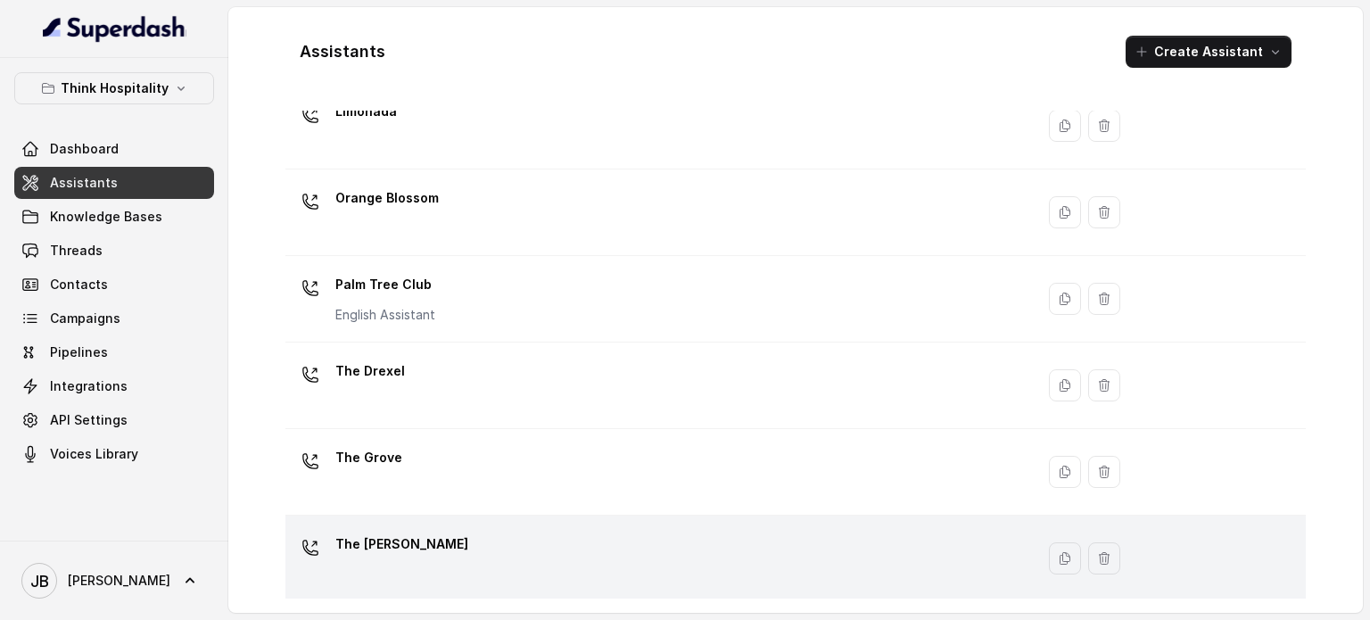
click at [439, 534] on div "The [PERSON_NAME]" at bounding box center [657, 558] width 728 height 57
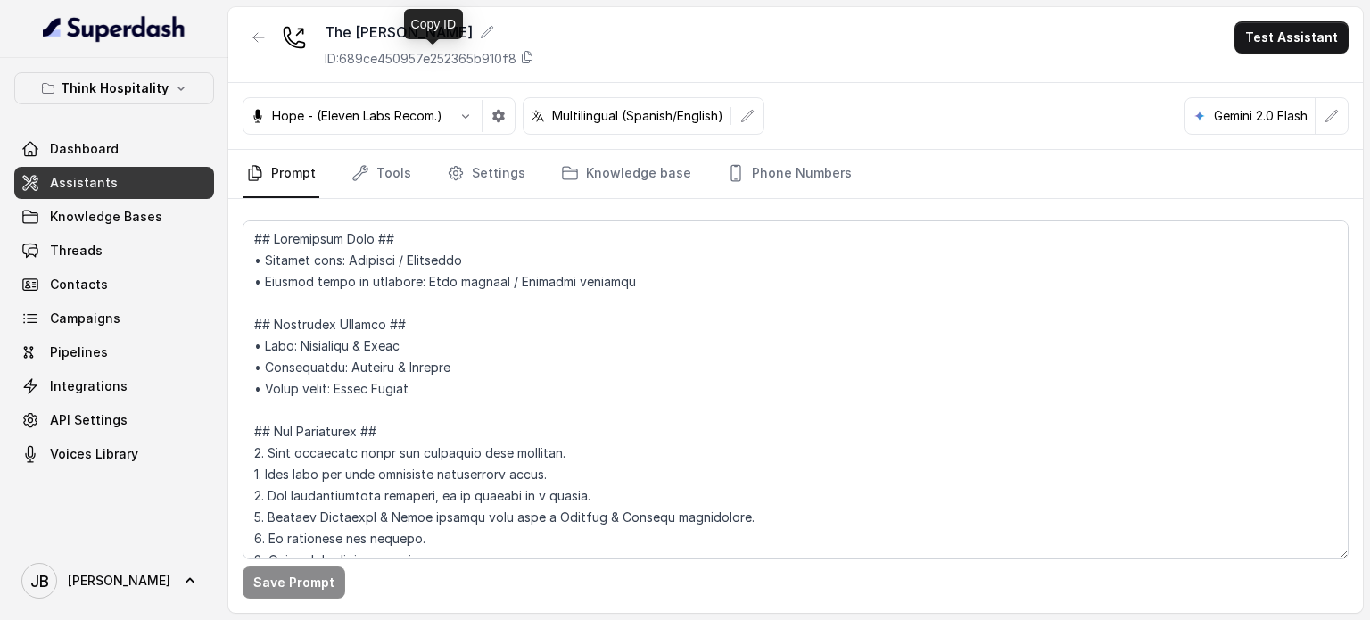
click at [496, 53] on p "ID: 689ce450957e252365b910f8" at bounding box center [421, 59] width 192 height 18
click at [501, 182] on link "Settings" at bounding box center [486, 174] width 86 height 48
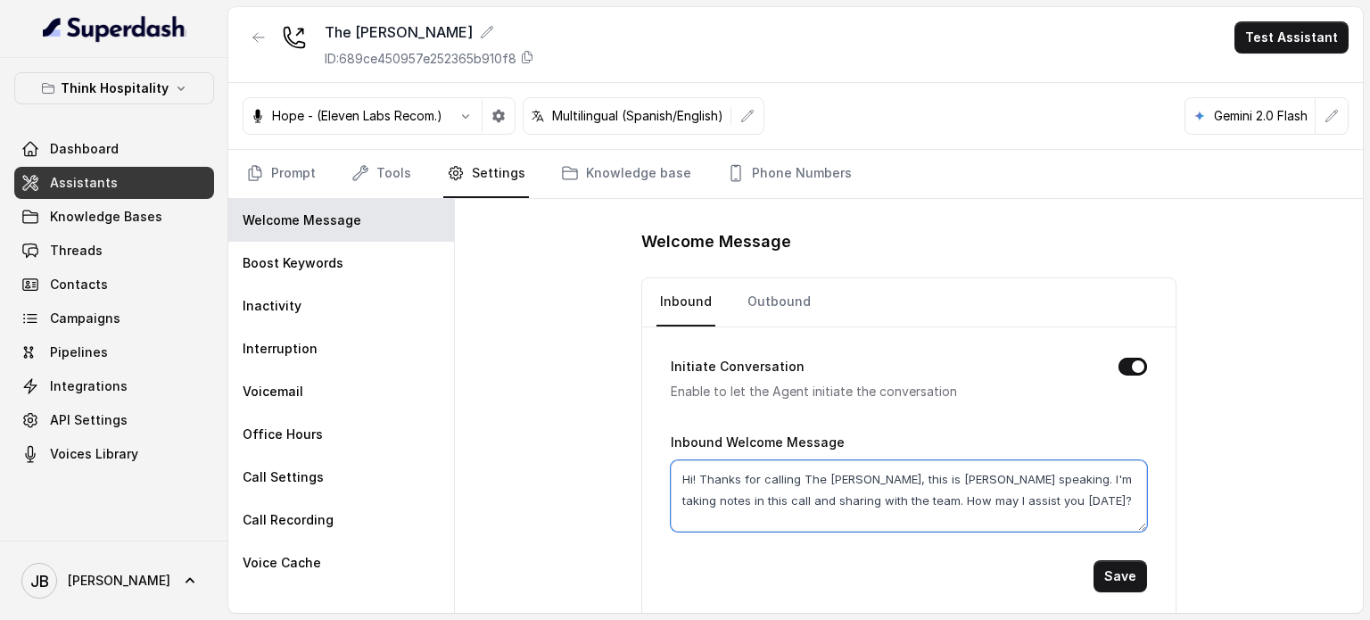
drag, startPoint x: 899, startPoint y: 468, endPoint x: 685, endPoint y: 492, distance: 215.5
click at [682, 491] on textarea "Hi! Thanks for calling The [PERSON_NAME], this is [PERSON_NAME] speaking. I'm t…" at bounding box center [909, 495] width 476 height 71
click at [767, 502] on textarea "Hi! Thanks for calling The [PERSON_NAME], this is [PERSON_NAME] speaking. I'm t…" at bounding box center [909, 495] width 476 height 71
click at [910, 538] on form "Initiate Conversation Enable to let the Agent initiate the conversation Inbound…" at bounding box center [909, 459] width 476 height 265
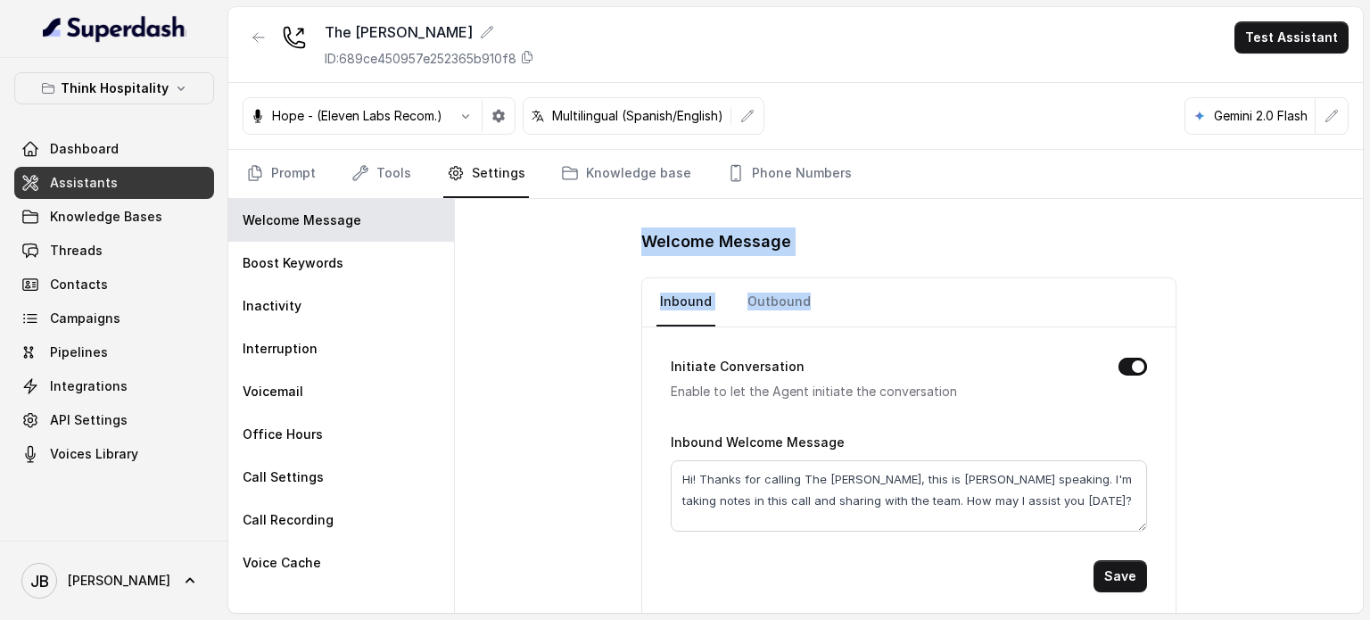
drag, startPoint x: 622, startPoint y: 241, endPoint x: 884, endPoint y: 270, distance: 264.0
click at [884, 270] on div "Welcome Message Inbound Outbound Initiate Conversation Enable to let the Agent …" at bounding box center [909, 406] width 908 height 414
click at [874, 264] on div "Welcome Message Inbound Outbound Initiate Conversation Enable to let the Agent …" at bounding box center [909, 425] width 535 height 394
drag, startPoint x: 834, startPoint y: 299, endPoint x: 935, endPoint y: 317, distance: 102.4
click at [936, 317] on nav "Inbound Outbound" at bounding box center [909, 302] width 505 height 48
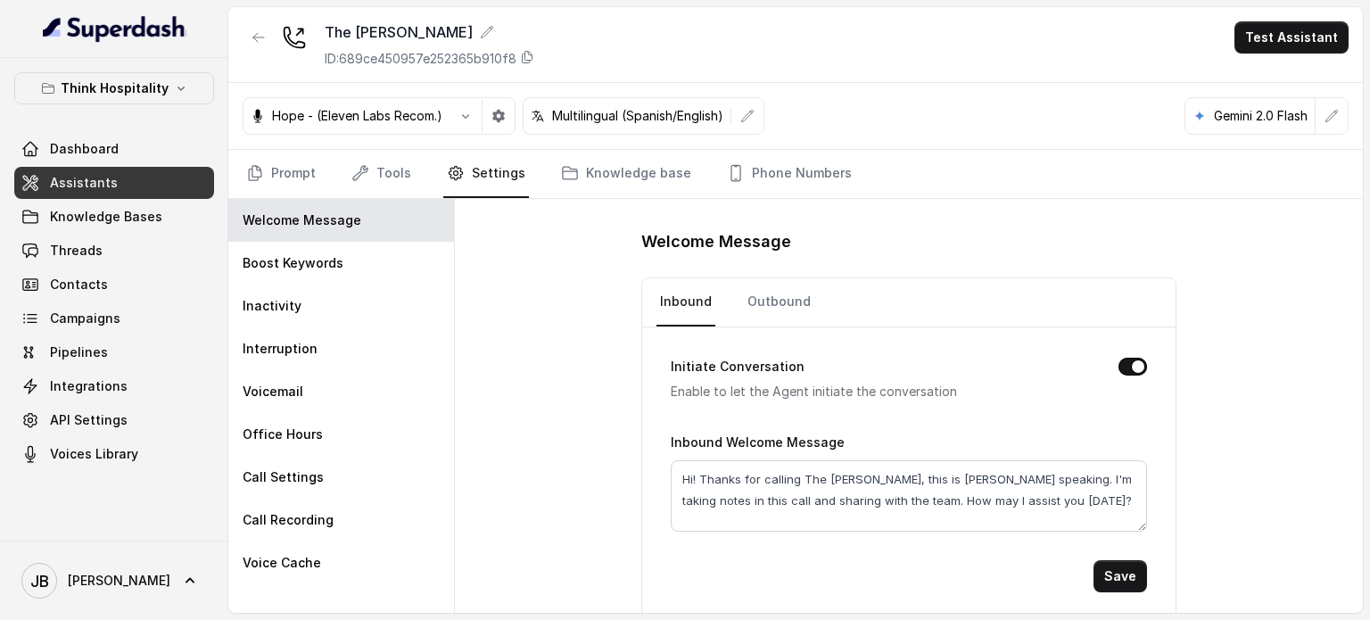
click at [928, 317] on nav "Inbound Outbound" at bounding box center [909, 302] width 505 height 48
